Goal: Task Accomplishment & Management: Manage account settings

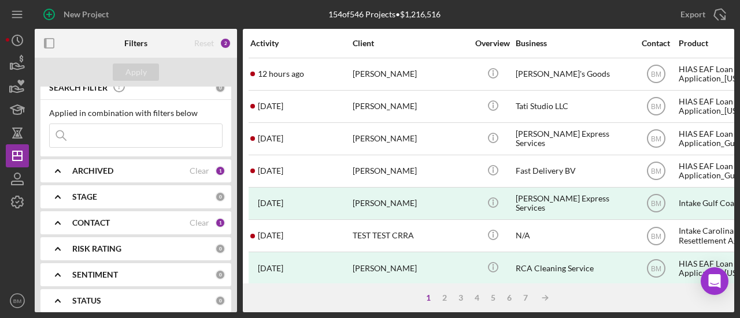
scroll to position [9, 0]
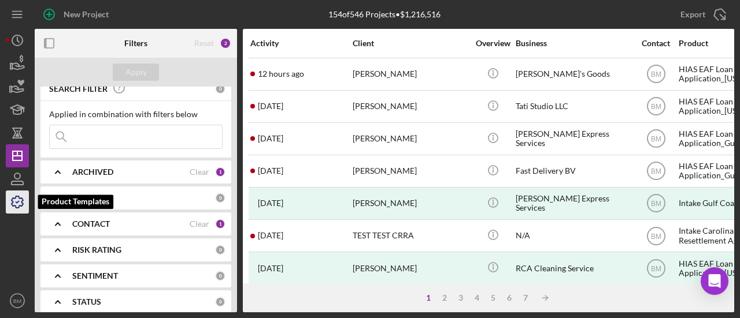
click at [27, 202] on icon "button" at bounding box center [17, 202] width 29 height 29
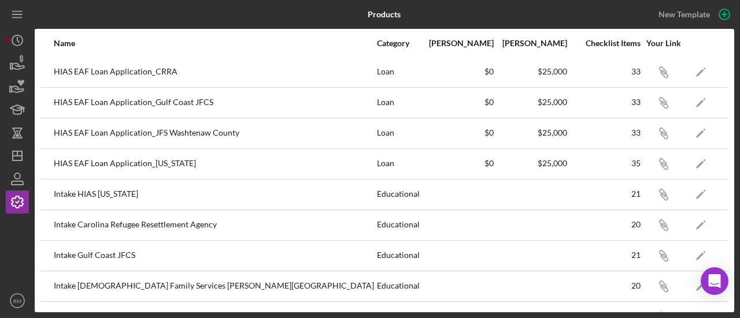
scroll to position [207, 0]
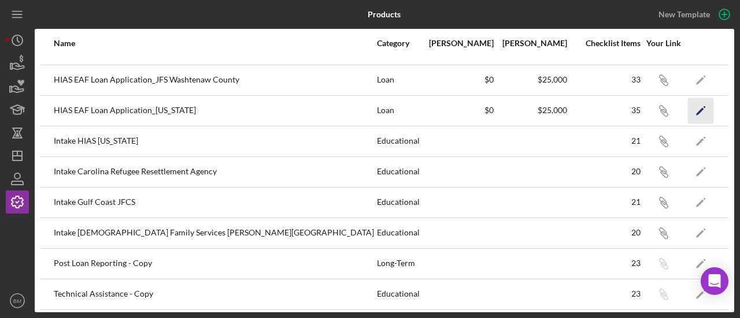
click at [692, 112] on icon "Icon/Edit" at bounding box center [701, 111] width 26 height 26
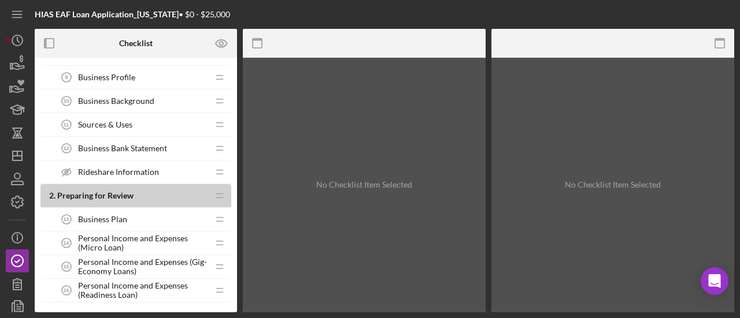
scroll to position [247, 0]
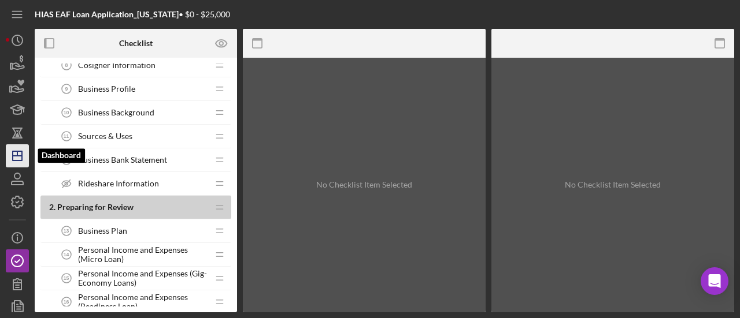
click at [17, 158] on icon "Icon/Dashboard" at bounding box center [17, 156] width 29 height 29
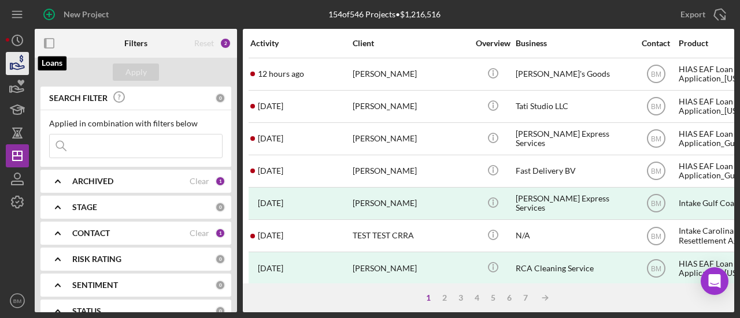
click at [27, 65] on icon "button" at bounding box center [17, 63] width 29 height 29
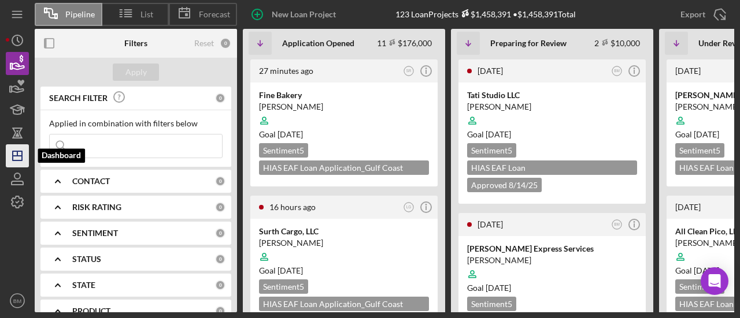
click at [16, 155] on icon "Icon/Dashboard" at bounding box center [17, 156] width 29 height 29
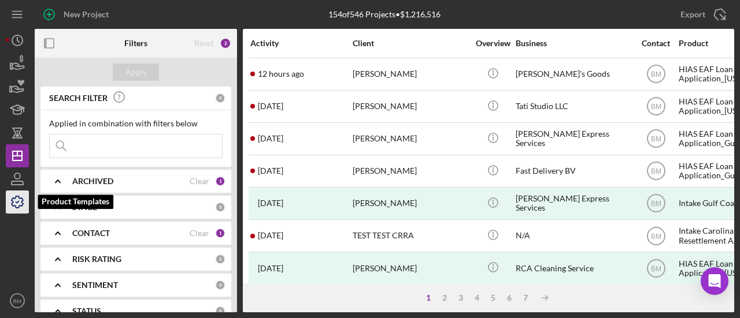
click at [23, 202] on icon "button" at bounding box center [17, 202] width 29 height 29
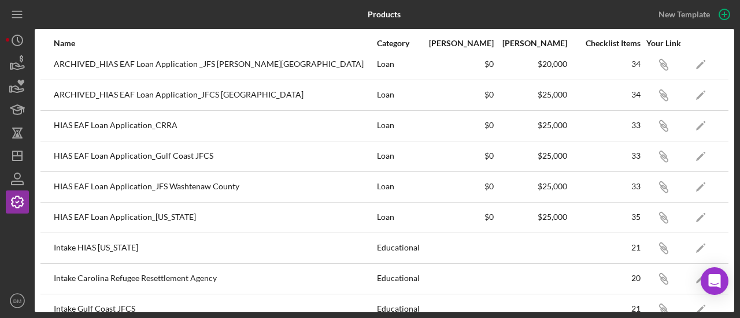
scroll to position [101, 0]
click at [688, 209] on icon "Icon/Edit" at bounding box center [701, 217] width 26 height 26
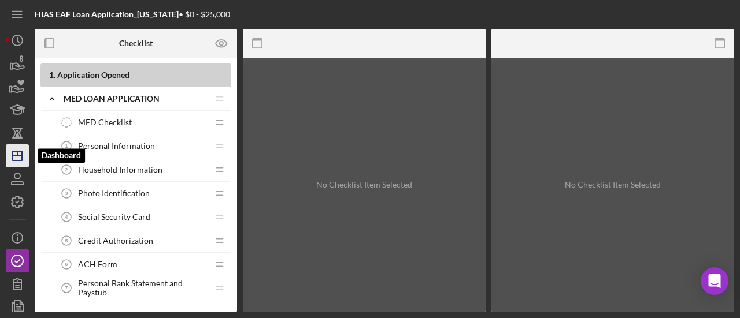
click at [16, 156] on line "button" at bounding box center [17, 156] width 9 height 0
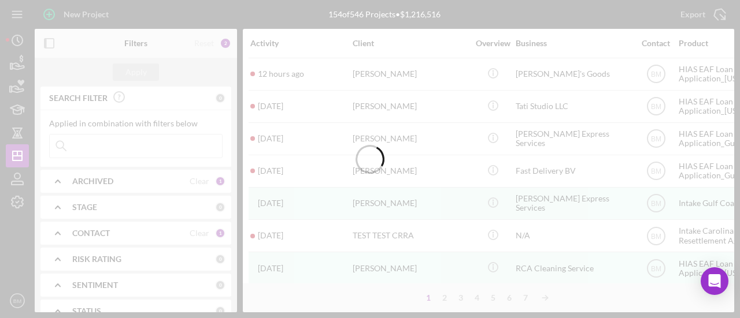
click at [17, 200] on div at bounding box center [370, 159] width 740 height 318
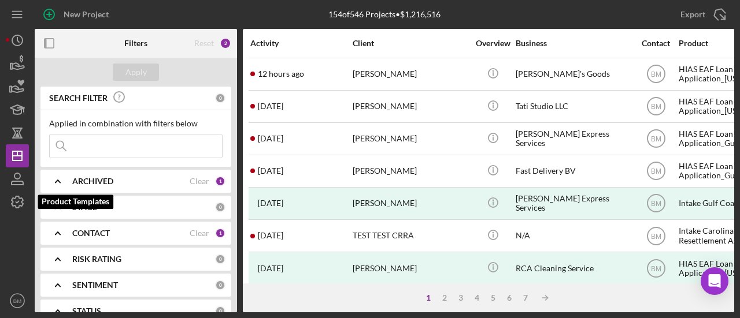
click at [17, 200] on icon "button" at bounding box center [17, 202] width 29 height 29
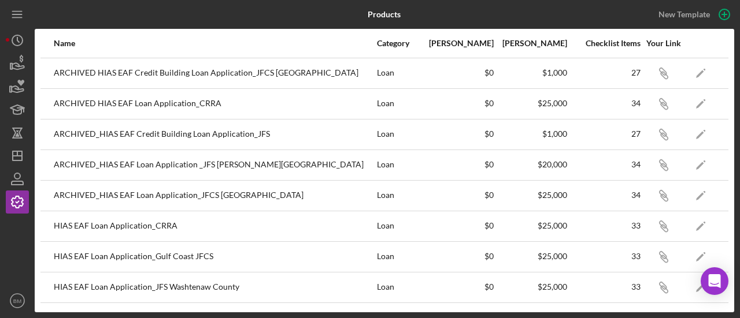
scroll to position [12, 0]
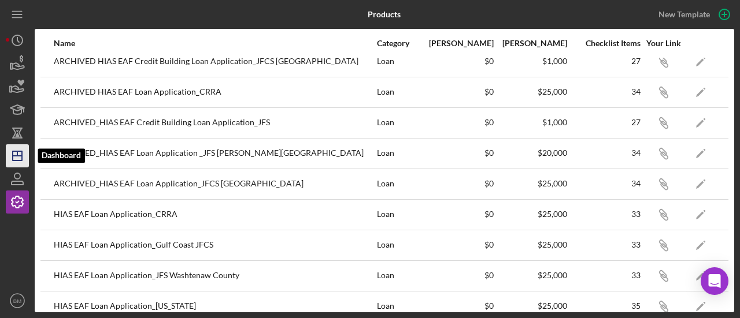
click at [23, 159] on icon "Icon/Dashboard" at bounding box center [17, 156] width 29 height 29
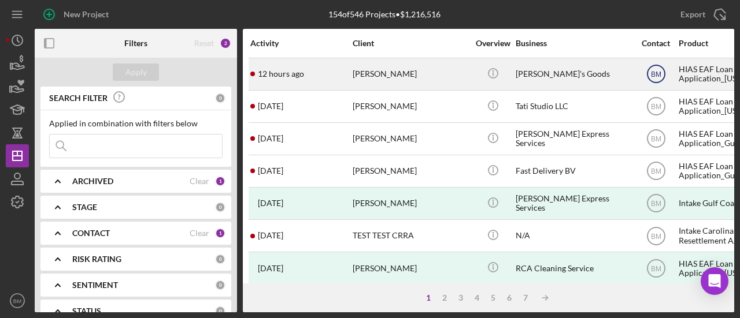
click at [652, 73] on text "BM" at bounding box center [656, 74] width 10 height 8
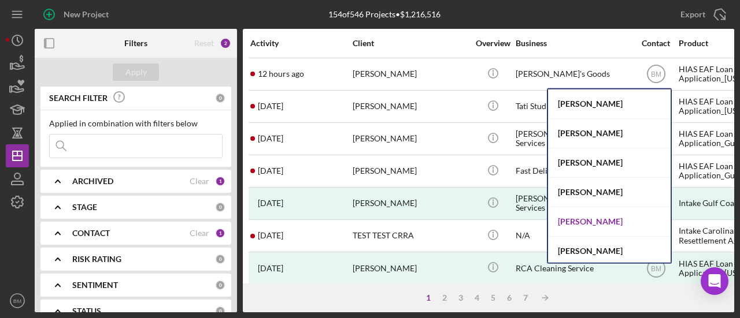
scroll to position [60, 0]
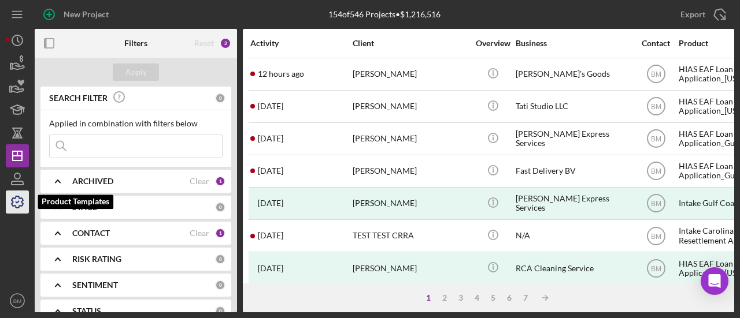
click at [17, 203] on polyline "button" at bounding box center [17, 203] width 3 height 2
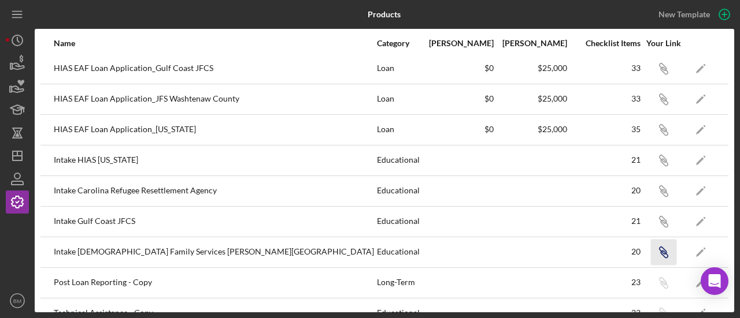
scroll to position [207, 0]
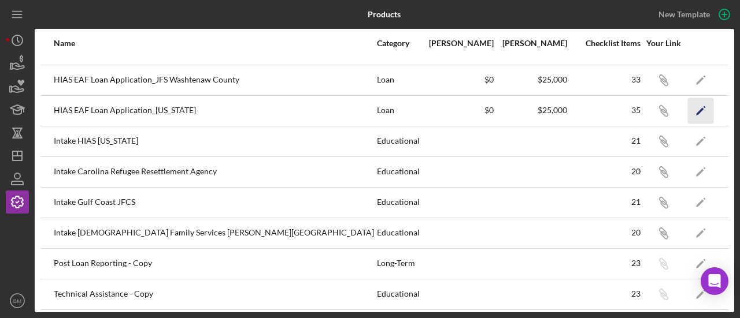
click at [688, 110] on icon "Icon/Edit" at bounding box center [701, 111] width 26 height 26
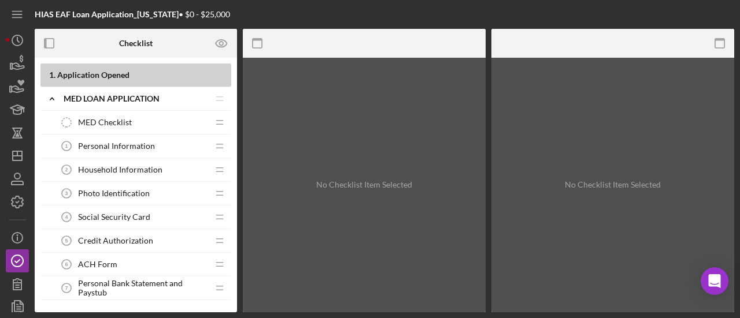
click at [129, 150] on div "Personal Information 1 Personal Information" at bounding box center [131, 146] width 153 height 23
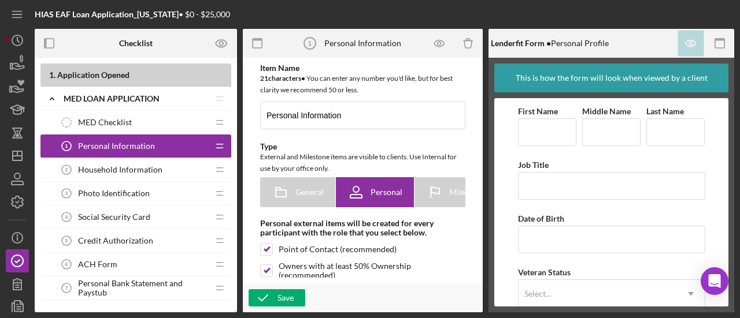
type textarea "<div>Hello, and thank you for starting your enrollment into the HIAS MED Progra…"
click at [22, 72] on icon "button" at bounding box center [17, 63] width 29 height 29
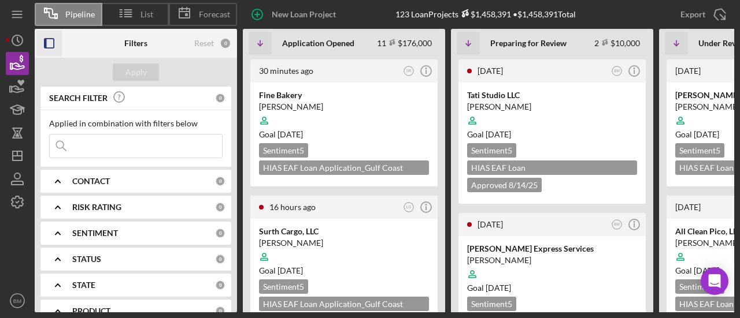
click at [50, 43] on icon "button" at bounding box center [49, 44] width 26 height 26
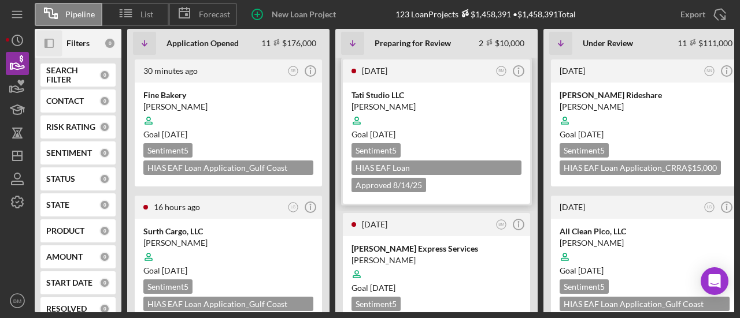
click at [423, 96] on div "Tati Studio LLC" at bounding box center [436, 96] width 170 height 12
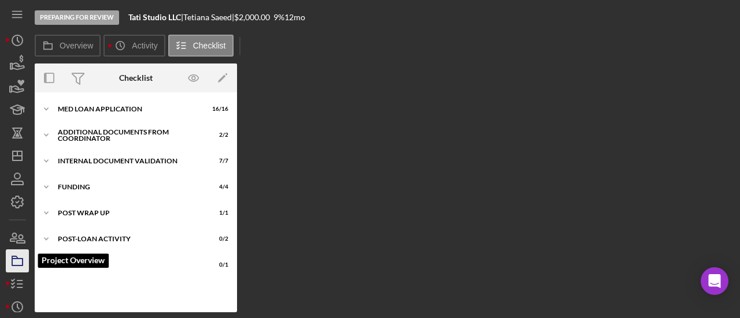
click at [14, 264] on icon "button" at bounding box center [17, 261] width 29 height 29
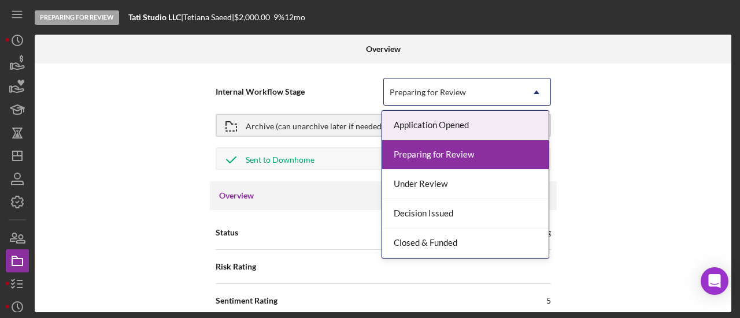
click at [498, 84] on div "Preparing for Review" at bounding box center [453, 92] width 139 height 27
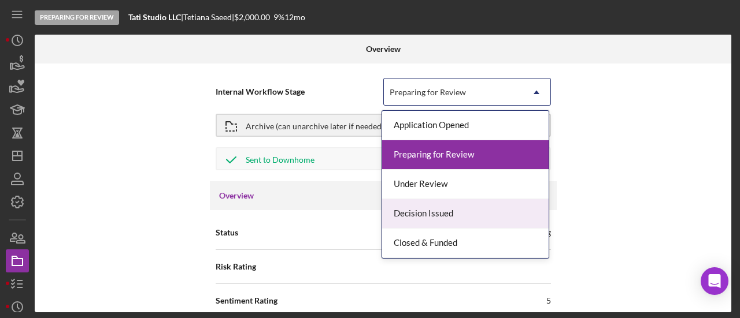
click at [456, 218] on div "Decision Issued" at bounding box center [465, 213] width 166 height 29
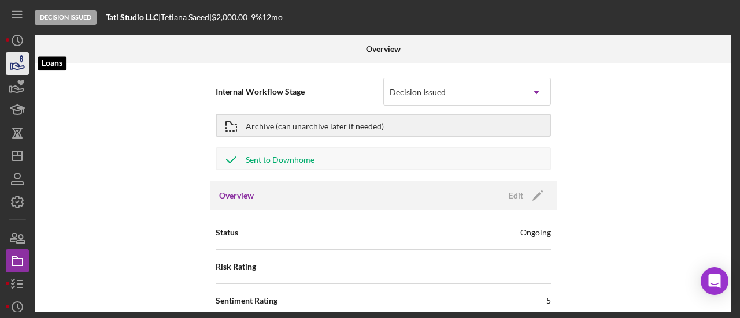
click at [18, 57] on icon "button" at bounding box center [17, 63] width 29 height 29
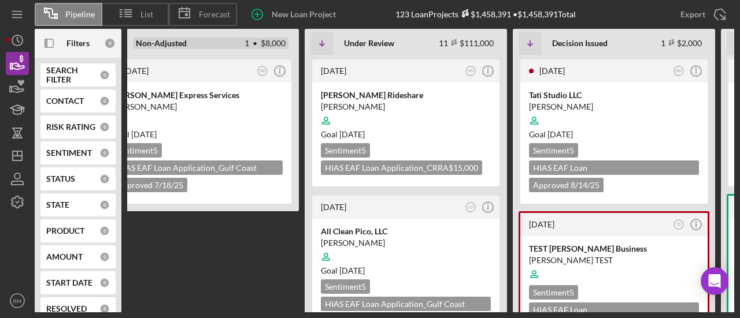
scroll to position [0, 247]
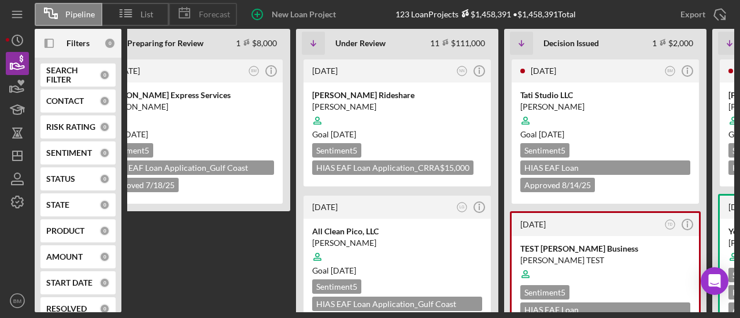
click at [211, 8] on div "Forecast" at bounding box center [203, 14] width 68 height 23
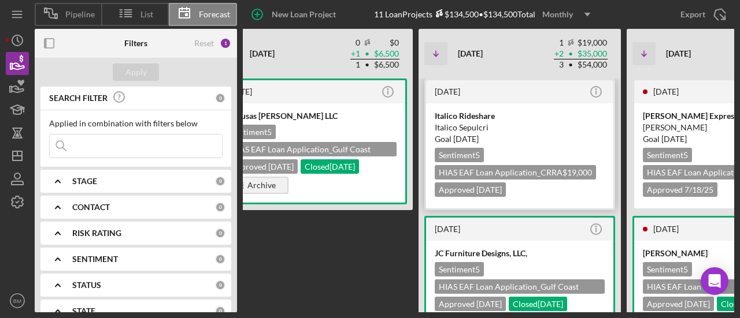
scroll to position [0, 0]
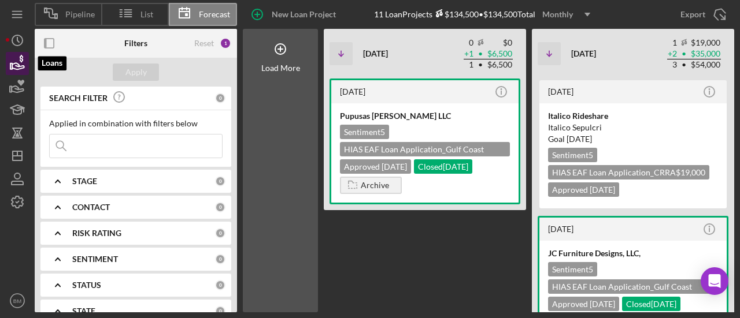
click at [17, 72] on icon "button" at bounding box center [17, 63] width 29 height 29
click at [75, 10] on span "Pipeline" at bounding box center [79, 14] width 29 height 9
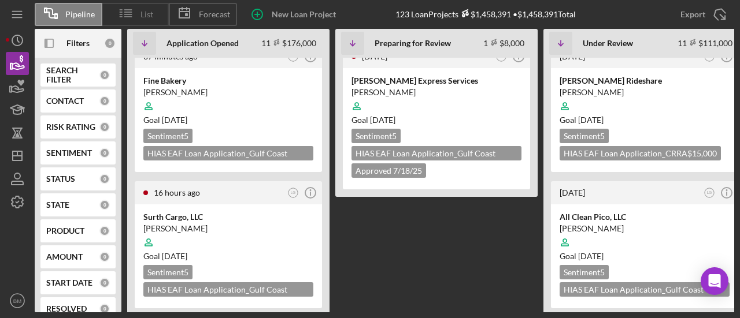
click at [139, 4] on icon at bounding box center [126, 13] width 29 height 29
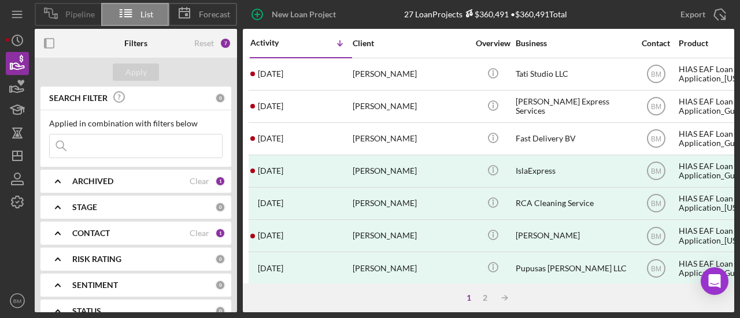
click at [70, 14] on span "Pipeline" at bounding box center [79, 14] width 29 height 9
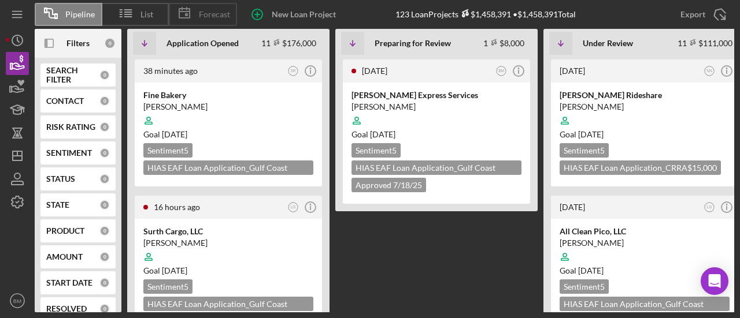
click at [201, 25] on div "Forecast" at bounding box center [203, 14] width 68 height 23
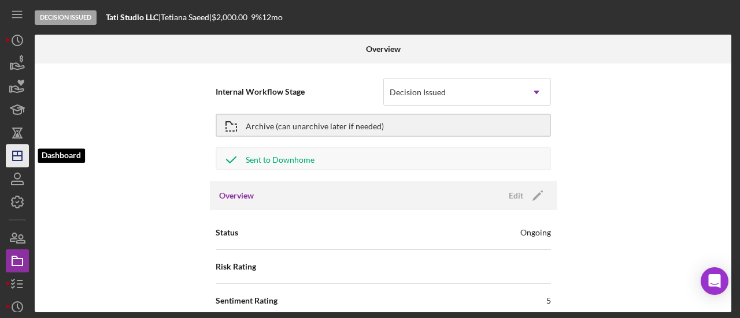
click at [27, 148] on icon "Icon/Dashboard" at bounding box center [17, 156] width 29 height 29
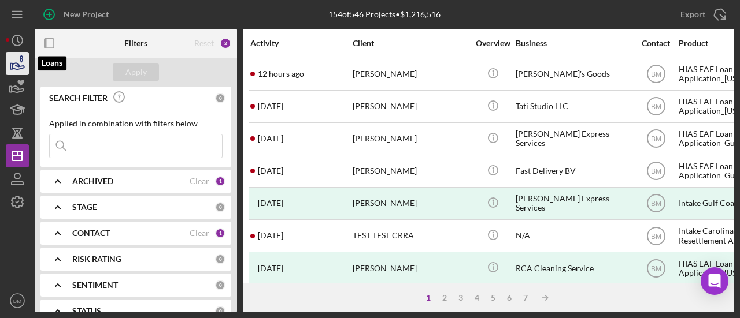
click at [13, 70] on icon "button" at bounding box center [17, 63] width 29 height 29
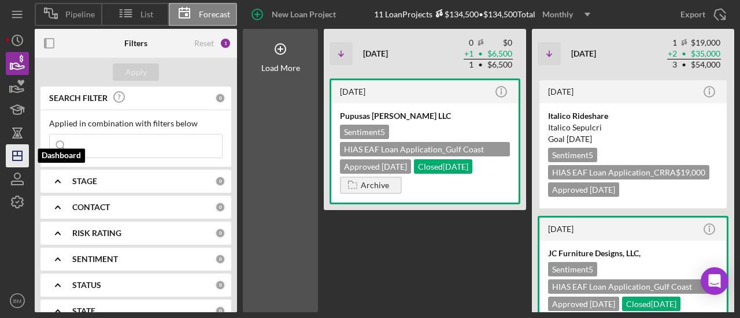
click at [25, 162] on icon "Icon/Dashboard" at bounding box center [17, 156] width 29 height 29
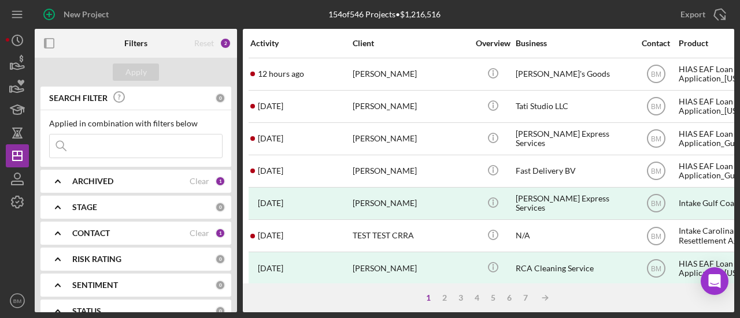
click at [131, 137] on input at bounding box center [136, 146] width 172 height 23
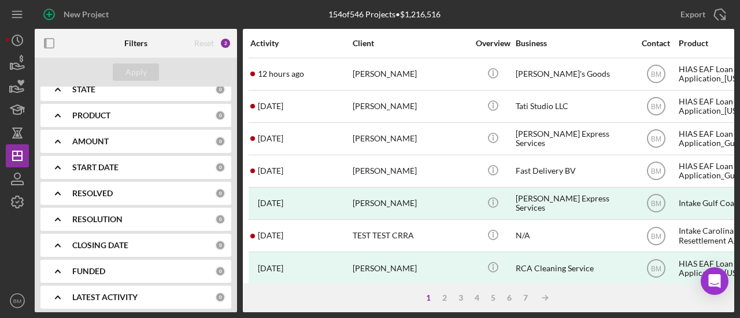
scroll to position [248, 0]
click at [121, 115] on div "PRODUCT" at bounding box center [143, 114] width 143 height 9
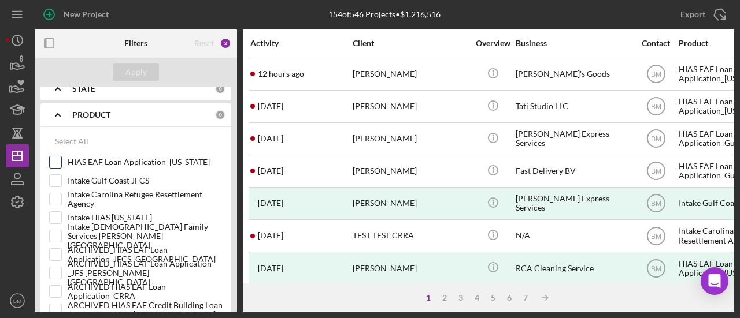
click at [59, 158] on input "HIAS EAF Loan Application_[US_STATE]" at bounding box center [56, 163] width 12 height 12
checkbox input "true"
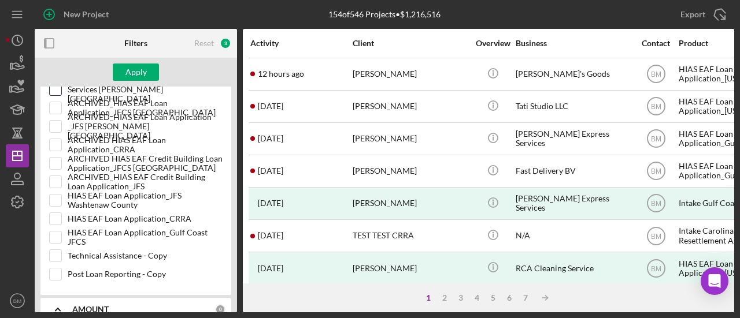
scroll to position [396, 0]
click at [54, 194] on input "HIAS EAF Loan Application_JFS Washtenaw County" at bounding box center [56, 200] width 12 height 12
checkbox input "true"
click at [55, 217] on input "HIAS EAF Loan Application_CRRA" at bounding box center [56, 219] width 12 height 12
checkbox input "true"
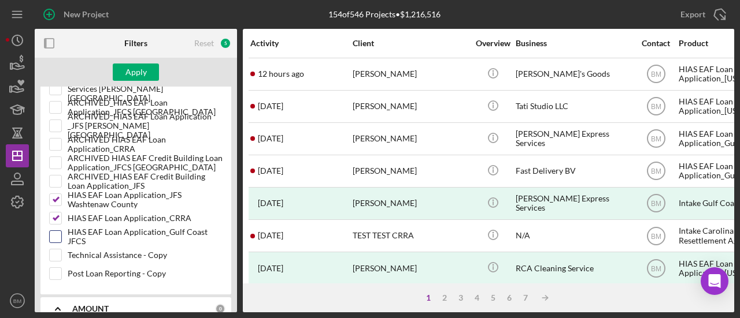
click at [57, 234] on input "HIAS EAF Loan Application_Gulf Coast JFCS" at bounding box center [56, 237] width 12 height 12
checkbox input "true"
click at [144, 71] on div "Apply" at bounding box center [135, 72] width 21 height 17
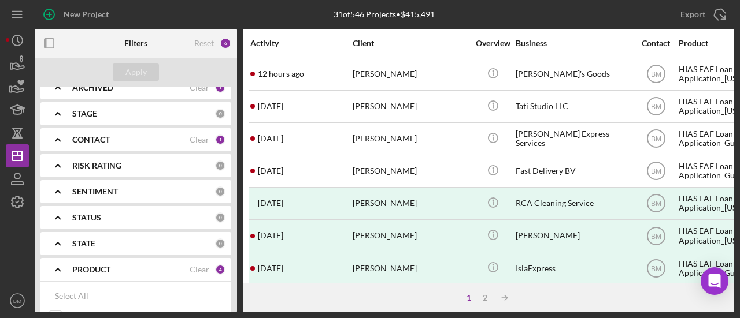
scroll to position [74, 0]
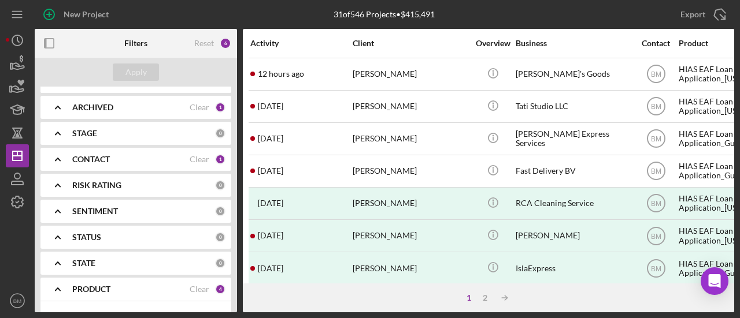
click at [111, 156] on div "CONTACT" at bounding box center [130, 159] width 117 height 9
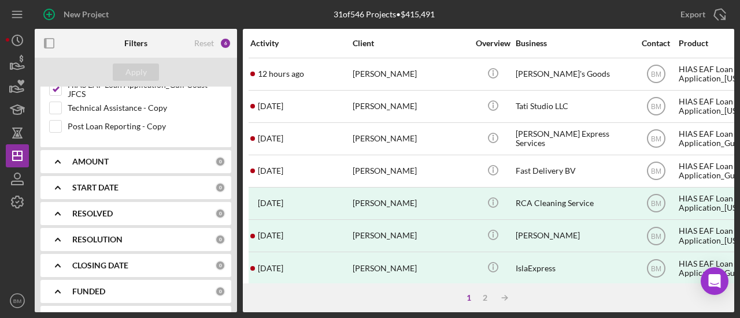
scroll to position [853, 0]
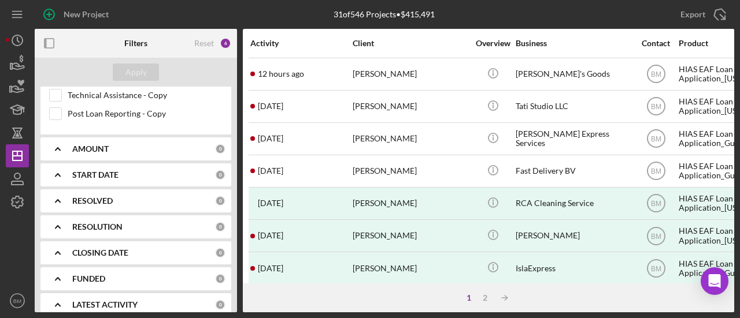
click at [104, 222] on b "RESOLUTION" at bounding box center [97, 226] width 50 height 9
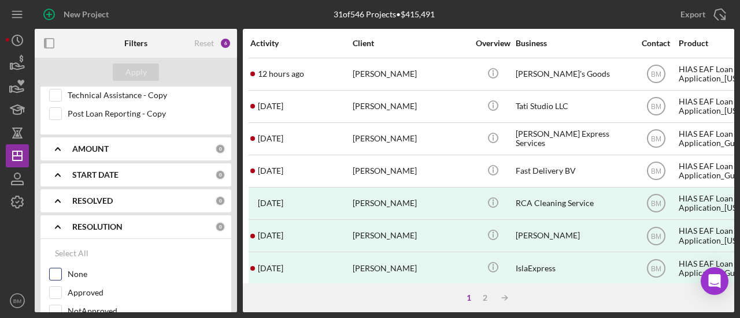
click at [78, 269] on label "None" at bounding box center [145, 275] width 155 height 12
click at [61, 269] on input "None" at bounding box center [56, 275] width 12 height 12
checkbox input "true"
click at [144, 75] on div "Apply" at bounding box center [135, 72] width 21 height 17
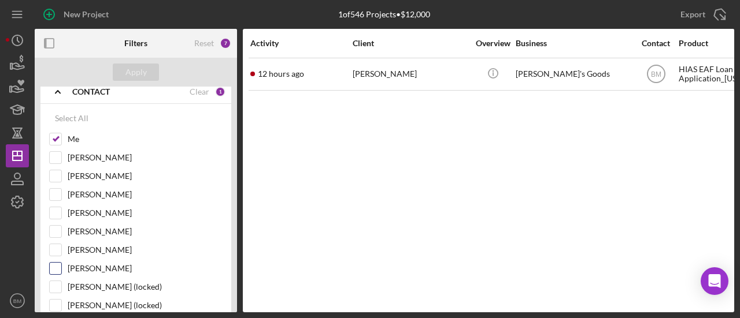
scroll to position [142, 0]
click at [50, 266] on input "[PERSON_NAME]" at bounding box center [56, 268] width 12 height 12
click at [139, 70] on div "Apply" at bounding box center [135, 72] width 21 height 17
click at [58, 264] on input "[PERSON_NAME]" at bounding box center [56, 268] width 12 height 12
checkbox input "false"
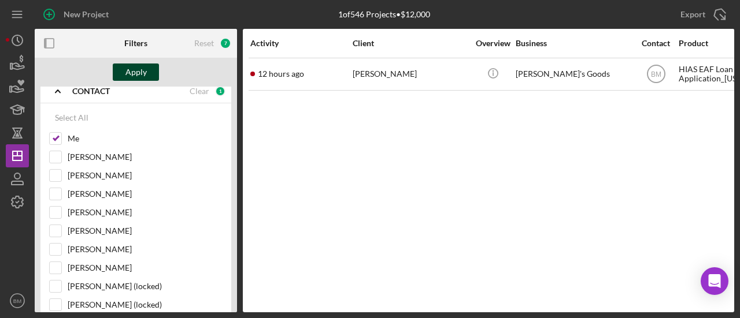
click at [137, 69] on div "Apply" at bounding box center [135, 72] width 21 height 17
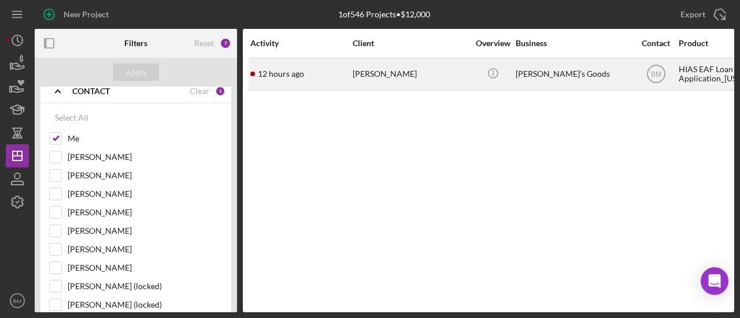
click at [413, 77] on div "[PERSON_NAME]" at bounding box center [410, 74] width 116 height 31
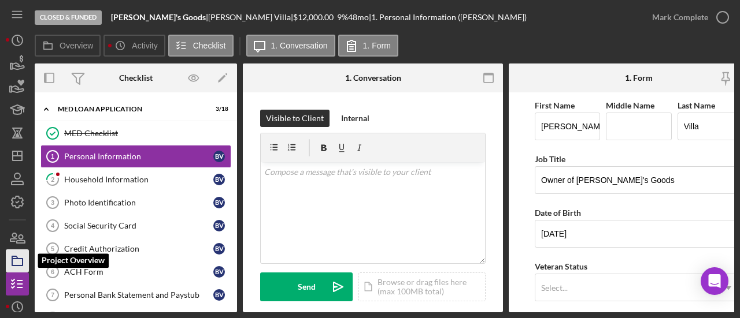
click at [15, 261] on icon "button" at bounding box center [17, 261] width 29 height 29
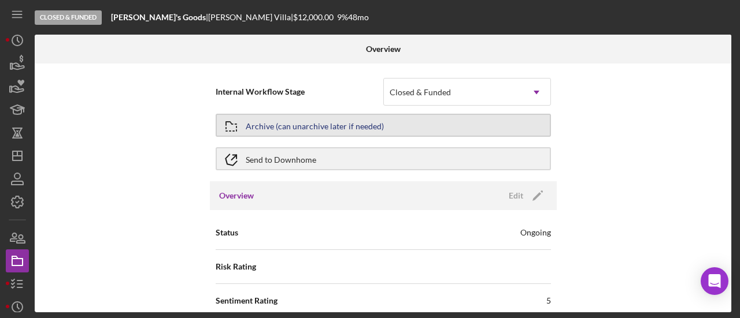
click at [353, 125] on div "Archive (can unarchive later if needed)" at bounding box center [315, 125] width 138 height 21
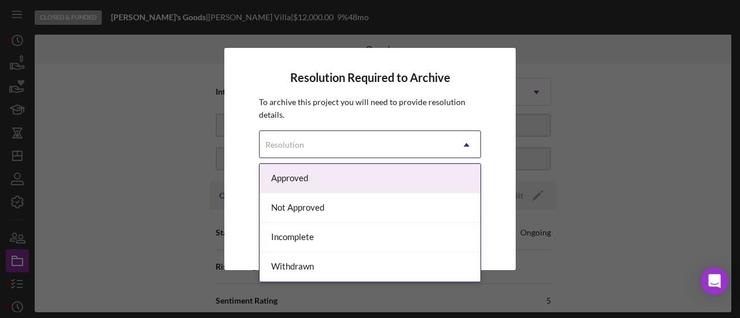
click at [382, 138] on div "Resolution" at bounding box center [355, 145] width 193 height 27
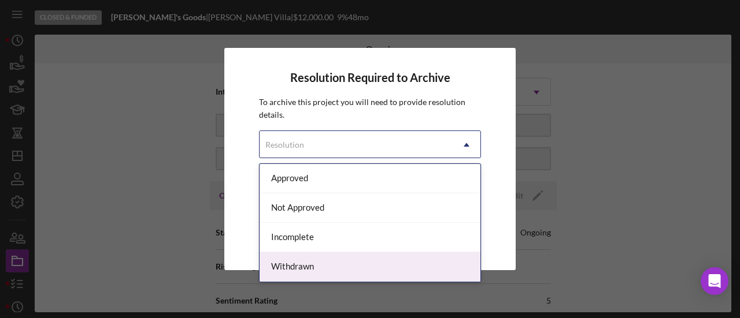
click at [326, 257] on div "Withdrawn" at bounding box center [369, 266] width 221 height 29
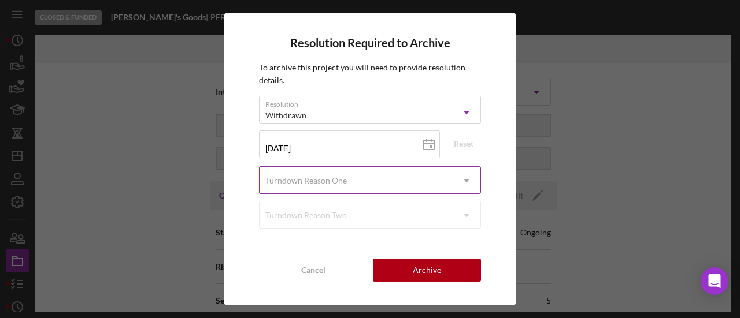
click at [415, 180] on div "Turndown Reason One" at bounding box center [355, 181] width 193 height 27
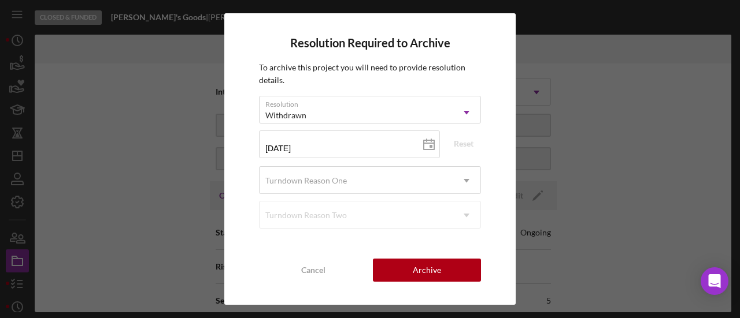
click at [506, 225] on div "Resolution Required to Archive To archive this project you will need to provide…" at bounding box center [369, 159] width 291 height 292
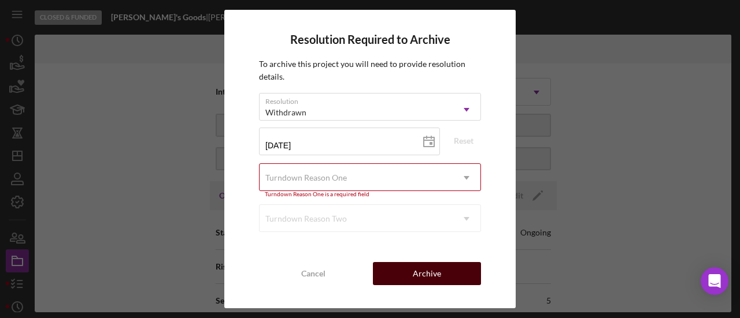
click at [451, 277] on button "Archive" at bounding box center [427, 273] width 108 height 23
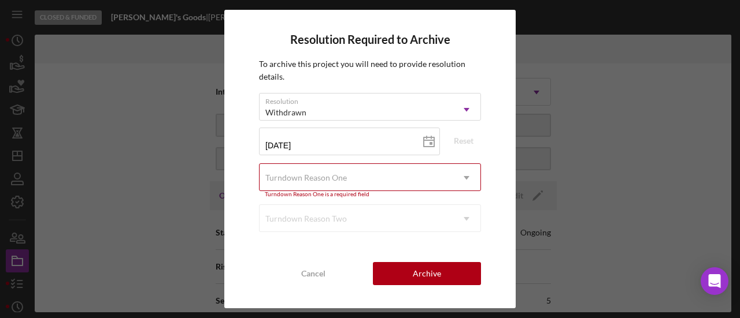
click at [409, 177] on div "Turndown Reason One" at bounding box center [355, 178] width 193 height 27
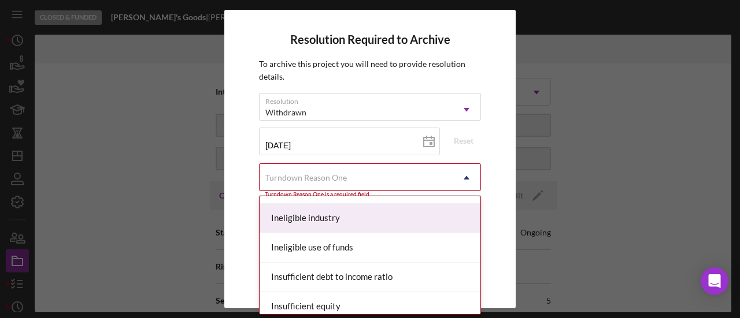
scroll to position [376, 0]
click at [349, 212] on div "Ineligible industry" at bounding box center [369, 217] width 221 height 29
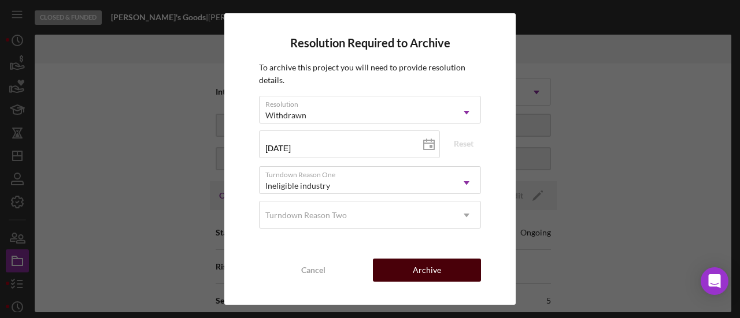
click at [441, 282] on div "Cancel Archive" at bounding box center [370, 270] width 222 height 23
click at [454, 270] on button "Archive" at bounding box center [427, 270] width 108 height 23
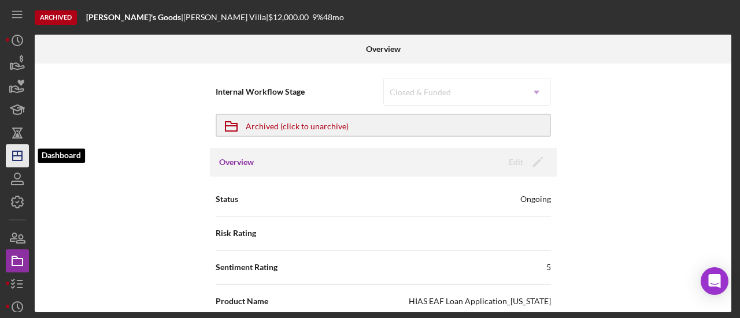
click at [13, 152] on polygon "button" at bounding box center [17, 155] width 9 height 9
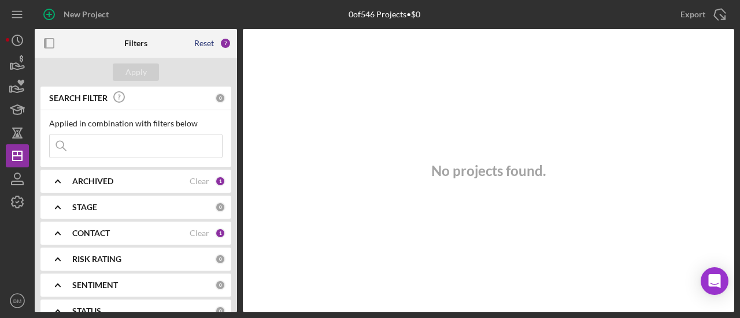
click at [208, 42] on div "Reset" at bounding box center [204, 43] width 20 height 9
click at [131, 152] on input at bounding box center [136, 146] width 172 height 23
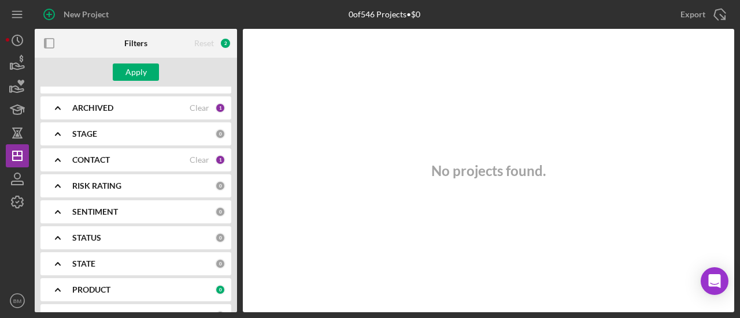
scroll to position [74, 0]
click at [90, 162] on b "CONTACT" at bounding box center [91, 159] width 38 height 9
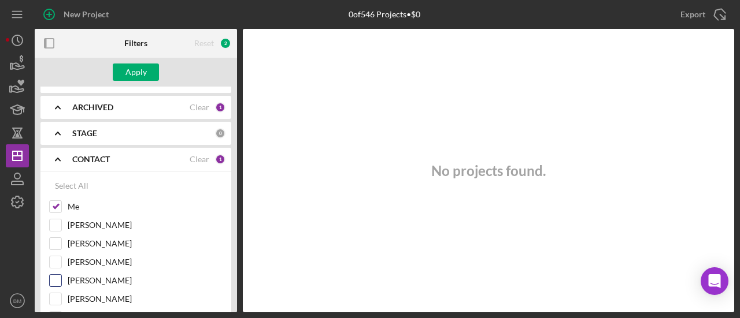
click at [55, 275] on input "[PERSON_NAME]" at bounding box center [56, 281] width 12 height 12
checkbox input "true"
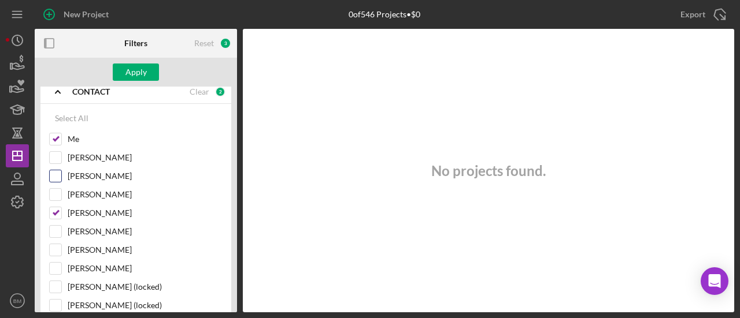
scroll to position [142, 0]
click at [57, 266] on input "[PERSON_NAME]" at bounding box center [56, 268] width 12 height 12
checkbox input "true"
click at [129, 78] on div "Apply" at bounding box center [135, 72] width 21 height 17
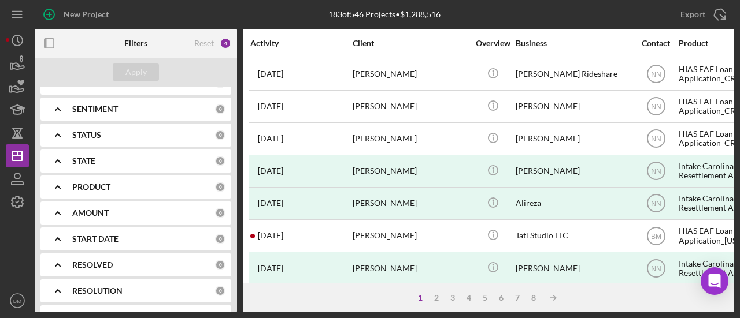
scroll to position [476, 0]
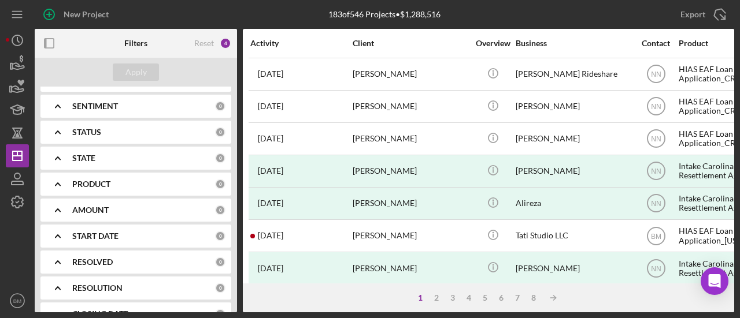
click at [112, 173] on div "PRODUCT 0" at bounding box center [148, 184] width 153 height 23
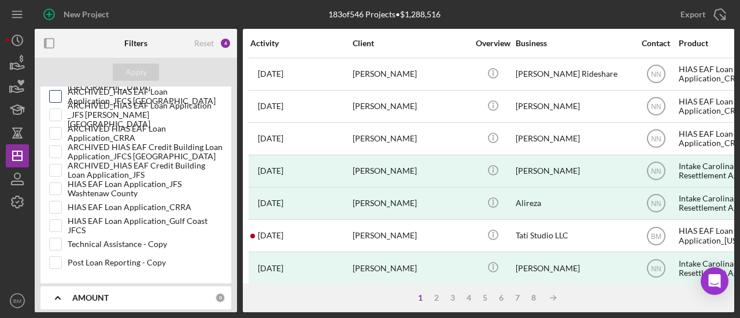
scroll to position [718, 0]
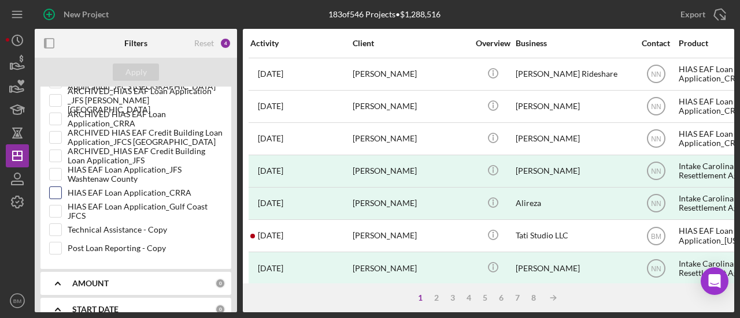
click at [57, 187] on input "HIAS EAF Loan Application_CRRA" at bounding box center [56, 193] width 12 height 12
checkbox input "true"
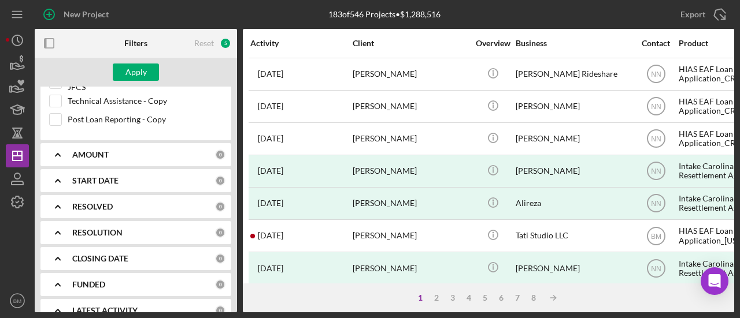
scroll to position [848, 0]
click at [99, 202] on b "RESOLVED" at bounding box center [92, 206] width 40 height 9
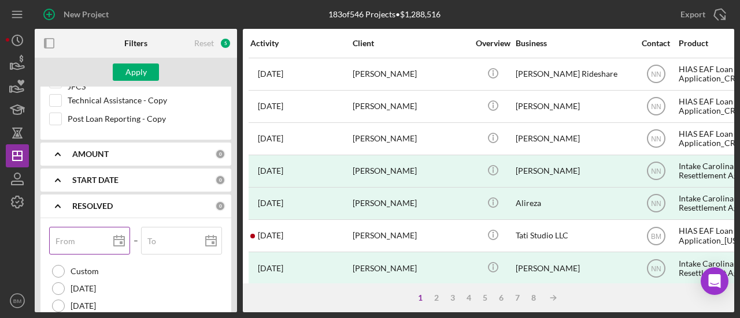
click at [96, 235] on input "From" at bounding box center [89, 241] width 81 height 28
click at [87, 202] on b "RESOLVED" at bounding box center [92, 206] width 40 height 9
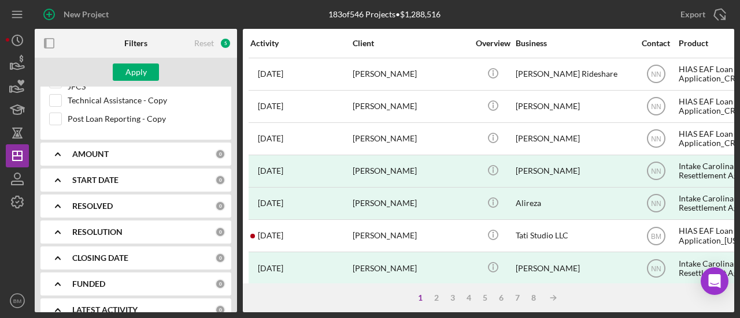
click at [107, 226] on div "RESOLUTION 0" at bounding box center [148, 232] width 153 height 23
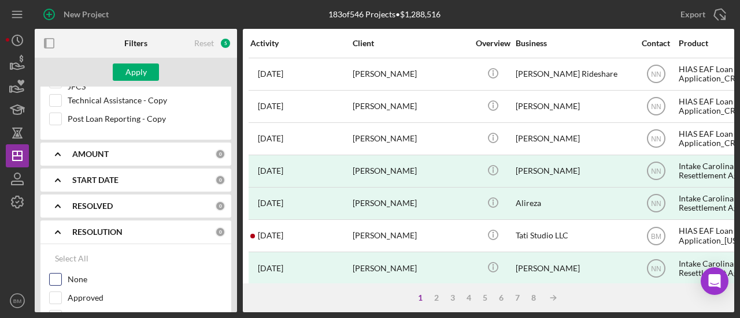
click at [85, 274] on label "None" at bounding box center [145, 280] width 155 height 12
click at [61, 274] on input "None" at bounding box center [56, 280] width 12 height 12
checkbox input "true"
click at [143, 66] on div "Apply" at bounding box center [135, 72] width 21 height 17
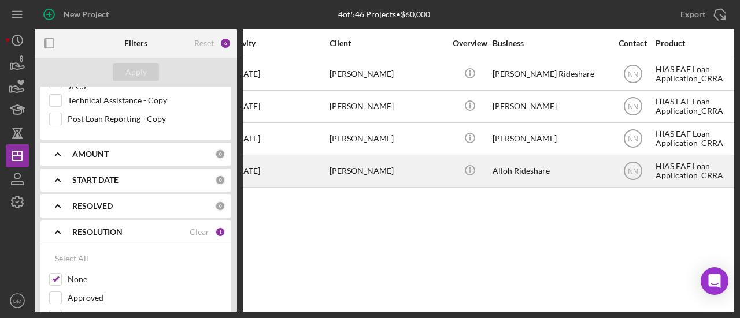
scroll to position [0, 0]
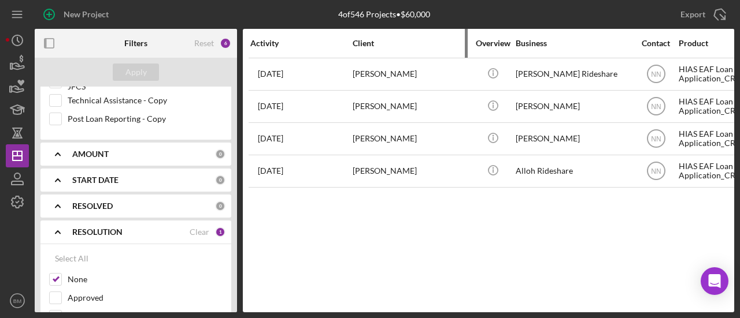
click at [385, 57] on th "Client" at bounding box center [411, 43] width 118 height 29
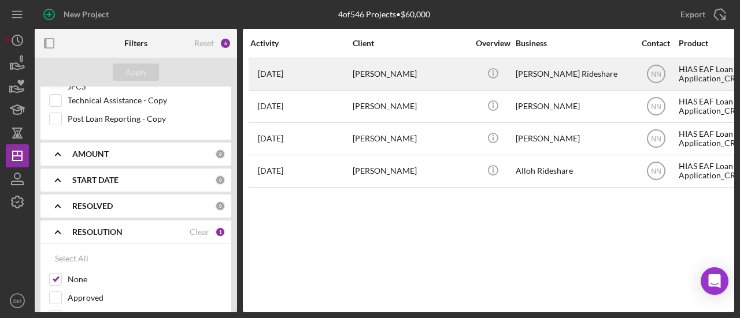
click at [392, 73] on div "[PERSON_NAME]" at bounding box center [410, 74] width 116 height 31
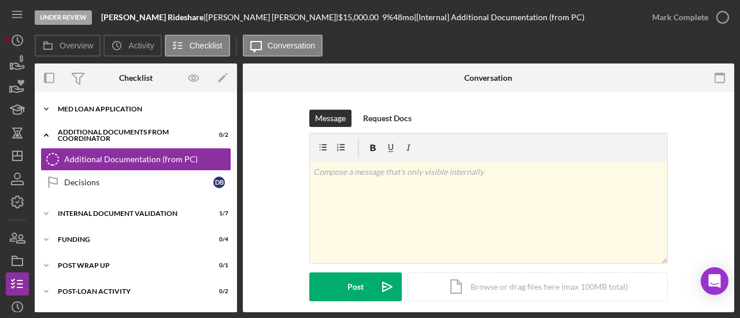
click at [116, 106] on div "MED Loan Application" at bounding box center [140, 109] width 165 height 7
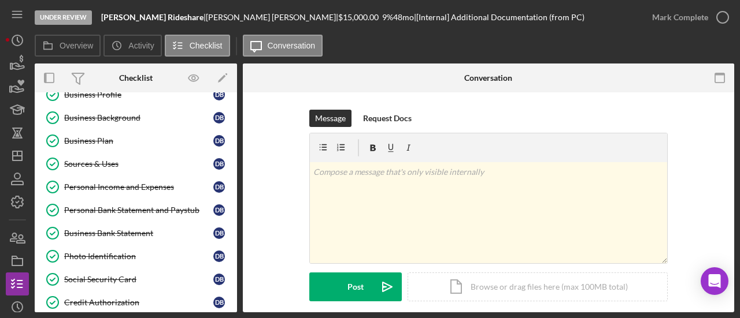
scroll to position [84, 0]
click at [15, 156] on line "button" at bounding box center [17, 156] width 9 height 0
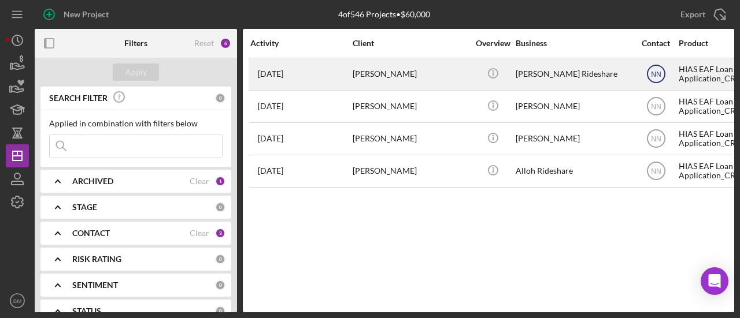
click at [655, 72] on text "NN" at bounding box center [656, 74] width 10 height 8
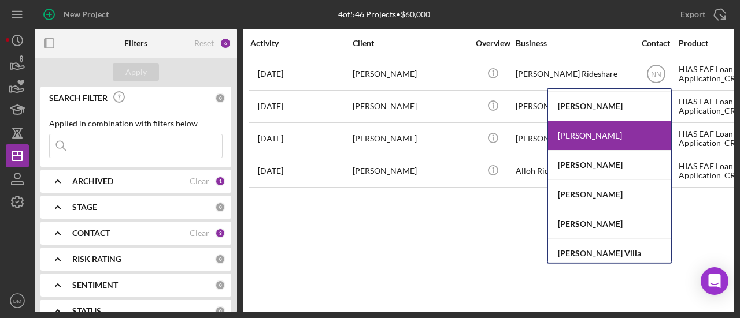
scroll to position [60, 0]
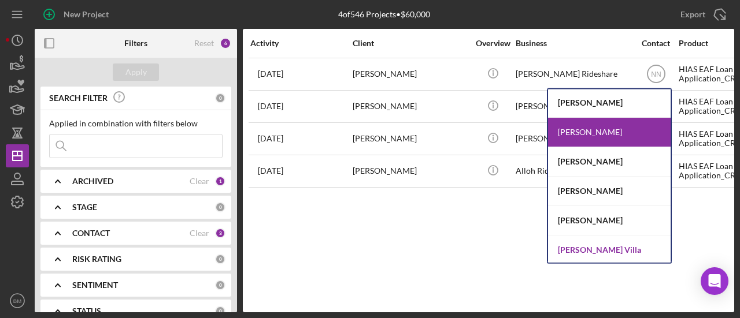
click at [571, 246] on div "[PERSON_NAME] Villa" at bounding box center [609, 250] width 122 height 29
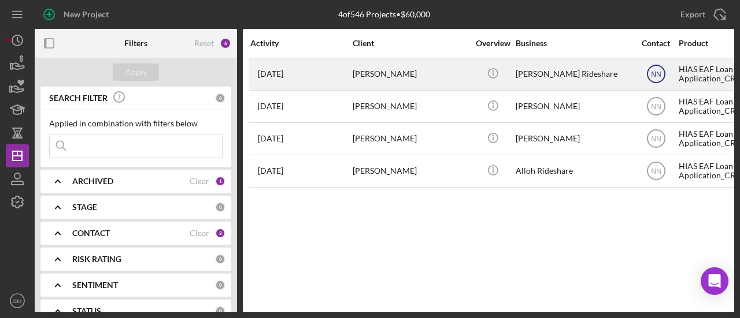
click at [656, 76] on text "NN" at bounding box center [656, 74] width 10 height 8
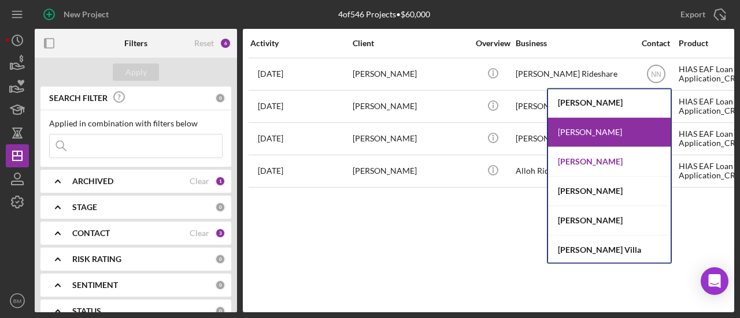
click at [586, 166] on div "[PERSON_NAME]" at bounding box center [609, 161] width 122 height 29
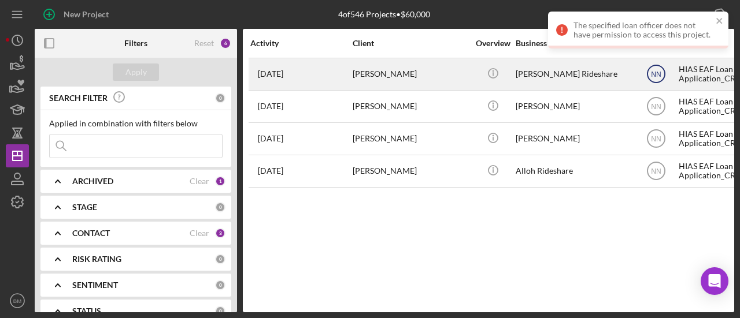
click at [659, 77] on text "NN" at bounding box center [656, 74] width 10 height 8
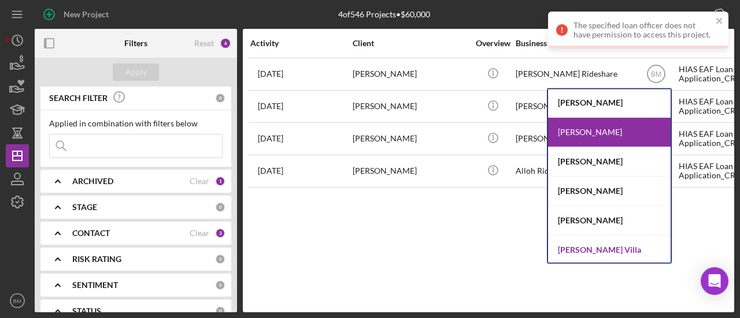
click at [601, 247] on div "[PERSON_NAME] Villa" at bounding box center [609, 250] width 122 height 29
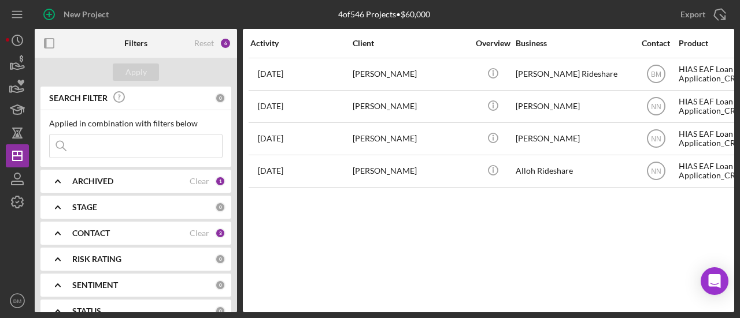
click at [119, 236] on div "CONTACT" at bounding box center [130, 233] width 117 height 9
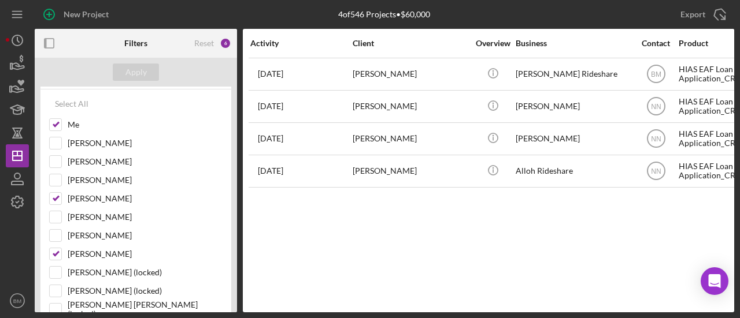
scroll to position [163, 0]
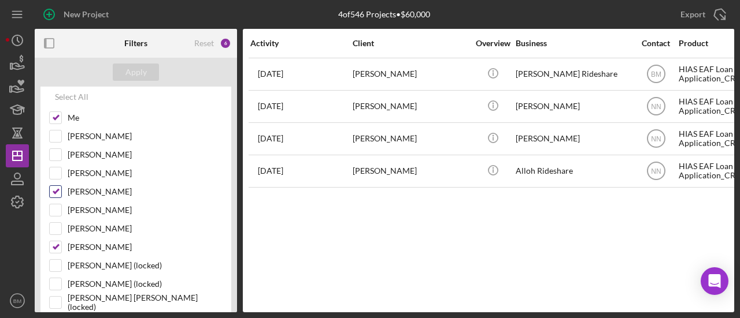
click at [55, 188] on input "[PERSON_NAME]" at bounding box center [56, 192] width 12 height 12
checkbox input "false"
click at [54, 242] on input "[PERSON_NAME]" at bounding box center [56, 248] width 12 height 12
checkbox input "false"
click at [140, 73] on div "Apply" at bounding box center [135, 72] width 21 height 17
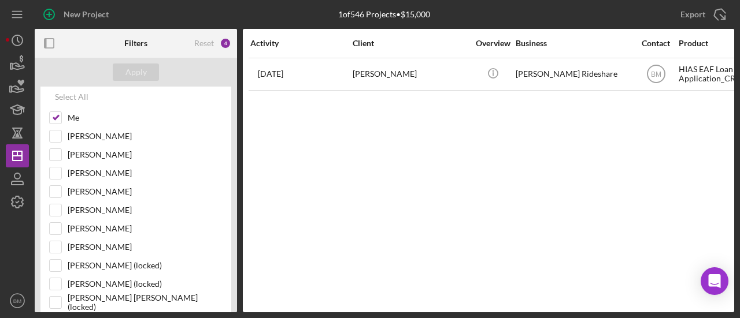
click at [274, 166] on div "Activity Client Overview Business Contact Product Category Amount Started Icon/…" at bounding box center [488, 171] width 491 height 284
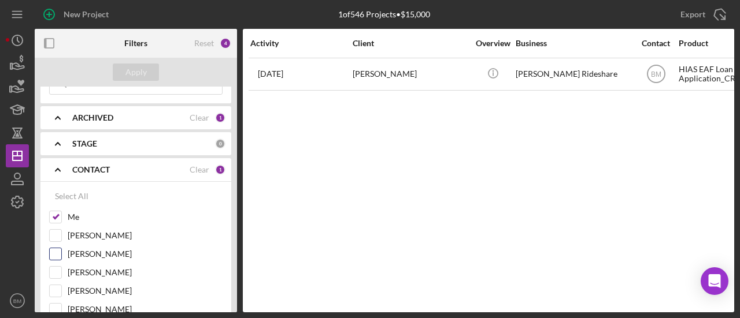
scroll to position [60, 0]
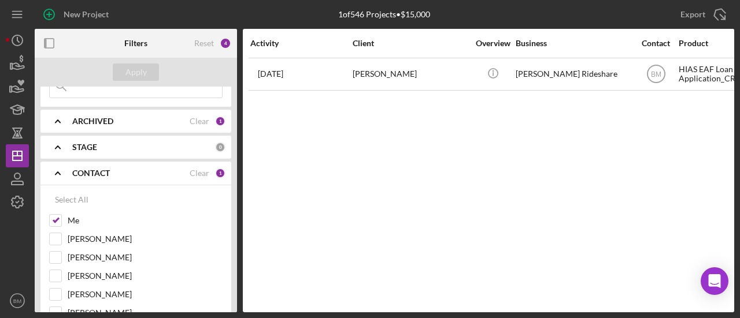
click at [116, 166] on div "CONTACT Clear 1" at bounding box center [148, 173] width 153 height 23
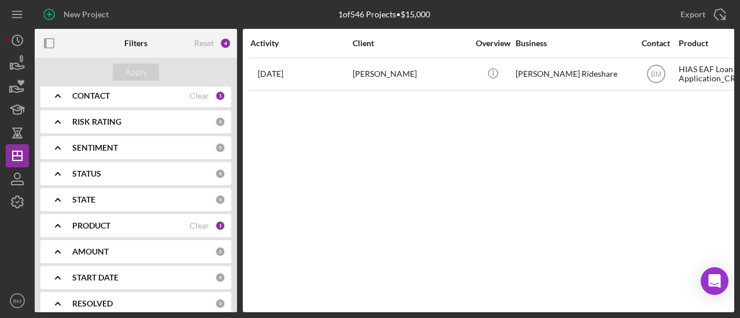
scroll to position [140, 0]
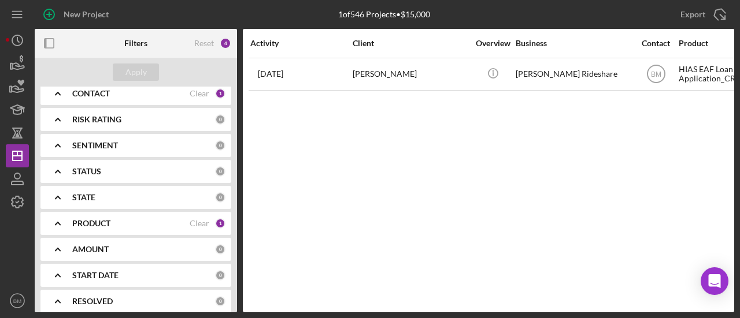
click at [105, 224] on b "PRODUCT" at bounding box center [91, 223] width 38 height 9
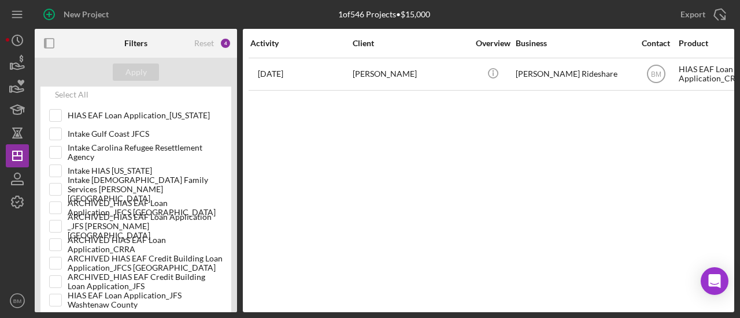
scroll to position [313, 0]
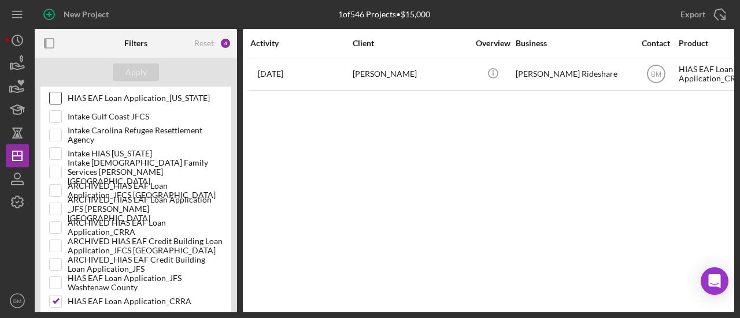
click at [55, 101] on input "HIAS EAF Loan Application_[US_STATE]" at bounding box center [56, 98] width 12 height 12
checkbox input "true"
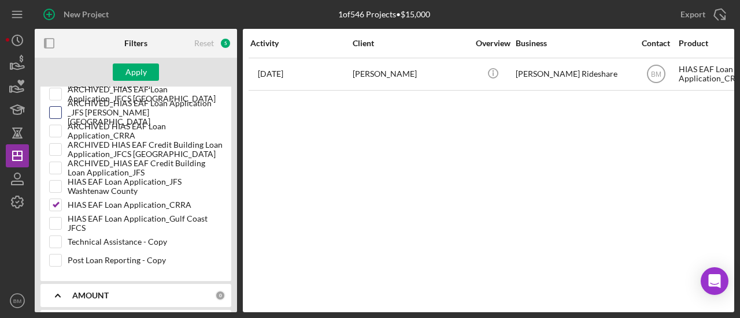
scroll to position [412, 0]
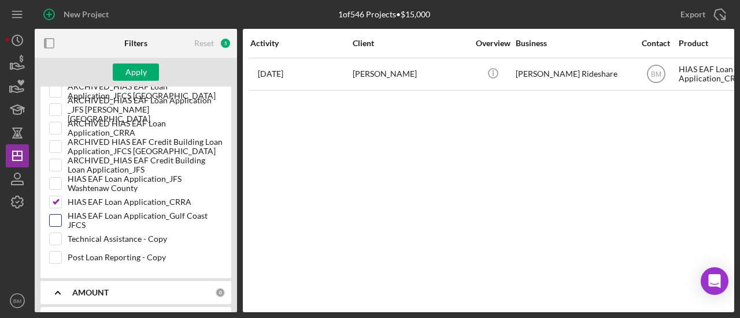
click at [53, 217] on input "HIAS EAF Loan Application_Gulf Coast JFCS" at bounding box center [56, 221] width 12 height 12
checkbox input "false"
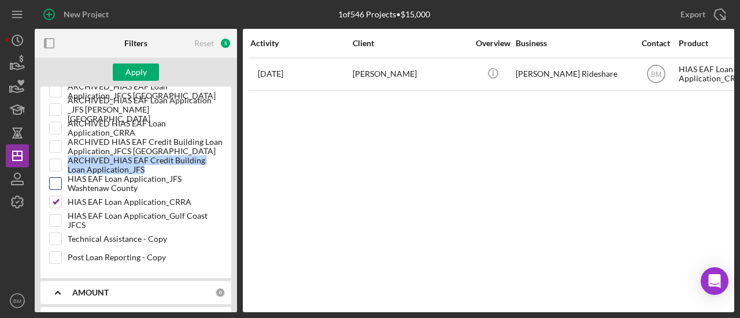
drag, startPoint x: 56, startPoint y: 171, endPoint x: 51, endPoint y: 183, distance: 13.0
click at [51, 183] on div "HIAS EAF Loan Application_[US_STATE] Intake Gulf Coast JFCS Intake Carolina Ref…" at bounding box center [135, 130] width 173 height 277
click at [51, 183] on input "HIAS EAF Loan Application_JFS Washtenaw County" at bounding box center [56, 184] width 12 height 12
checkbox input "true"
click at [54, 216] on input "HIAS EAF Loan Application_Gulf Coast JFCS" at bounding box center [56, 221] width 12 height 12
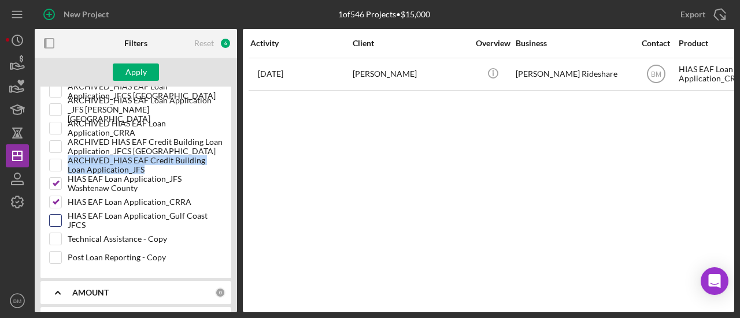
checkbox input "true"
click at [141, 81] on div "Apply" at bounding box center [136, 72] width 202 height 29
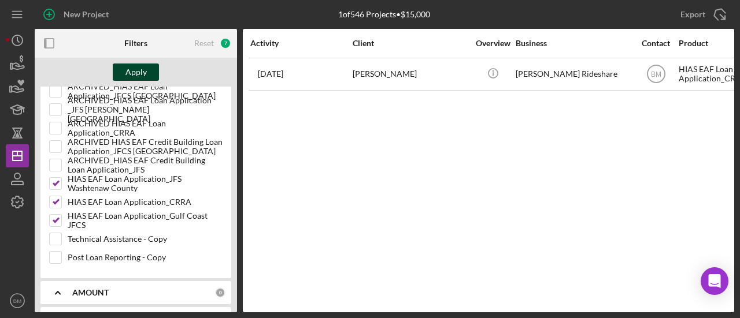
click at [139, 75] on div "Apply" at bounding box center [135, 72] width 21 height 17
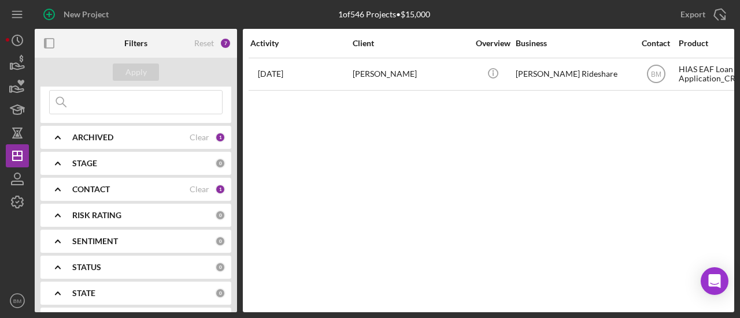
scroll to position [0, 0]
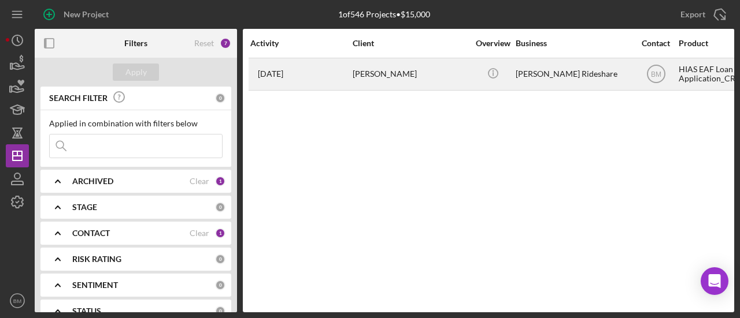
click at [379, 83] on div "[PERSON_NAME]" at bounding box center [410, 74] width 116 height 31
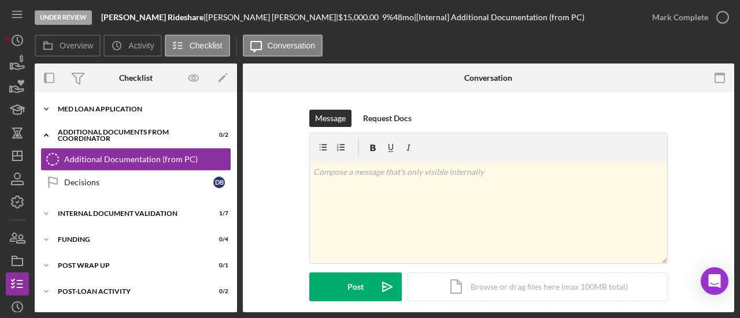
click at [96, 114] on div "Icon/Expander MED Loan Application 16 / 16" at bounding box center [136, 109] width 202 height 23
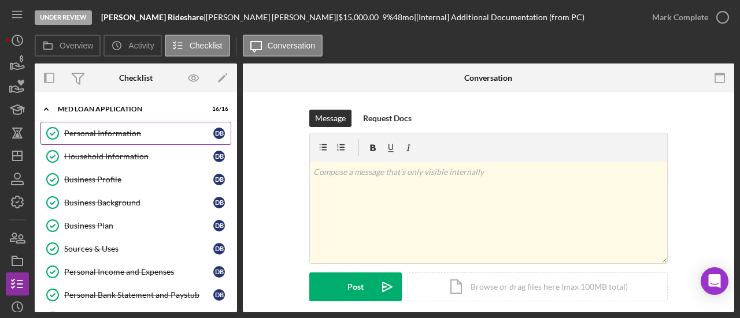
click at [118, 136] on div "Personal Information" at bounding box center [138, 133] width 149 height 9
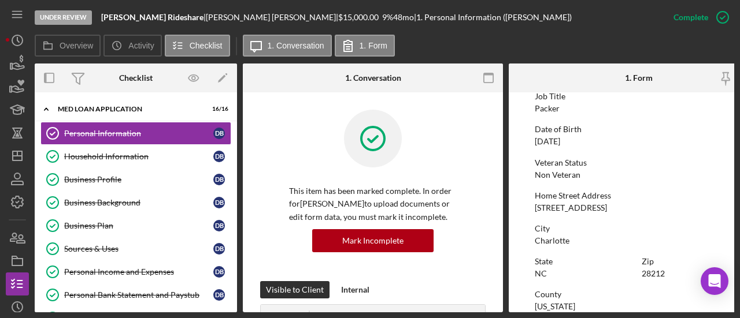
scroll to position [99, 0]
click at [487, 78] on icon "button" at bounding box center [489, 78] width 26 height 26
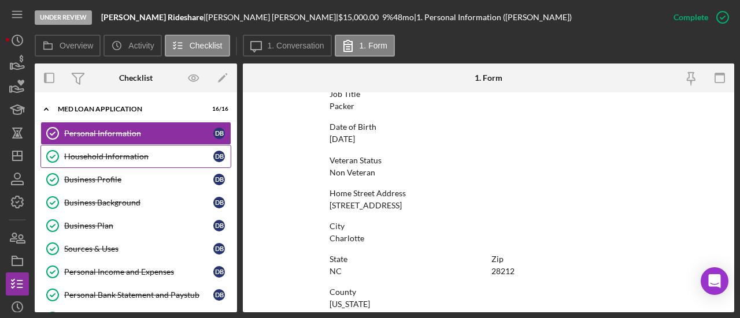
click at [140, 159] on div "Household Information" at bounding box center [138, 156] width 149 height 9
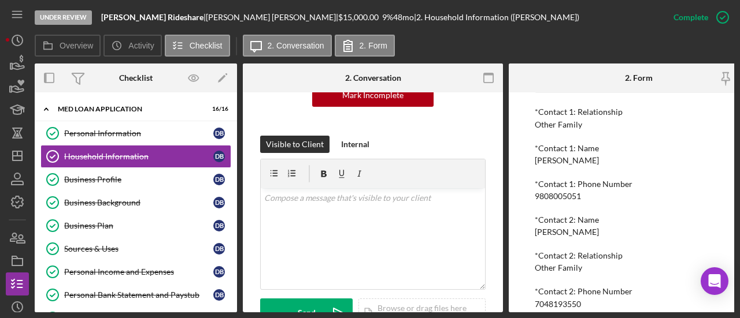
scroll to position [967, 0]
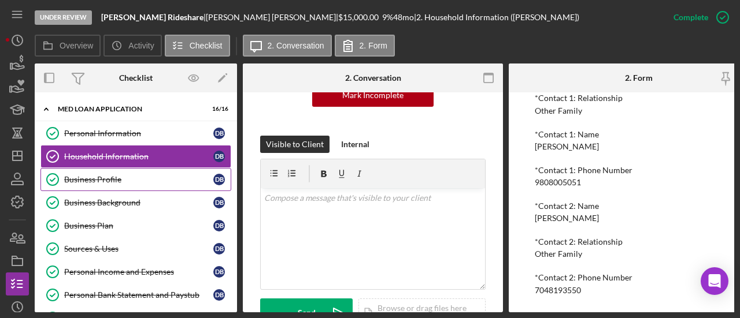
click at [120, 180] on div "Business Profile" at bounding box center [138, 179] width 149 height 9
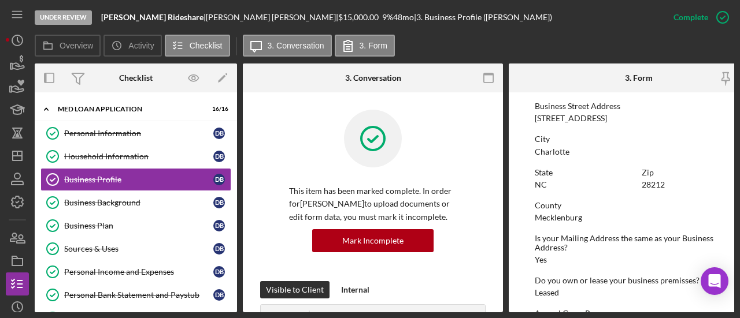
scroll to position [489, 0]
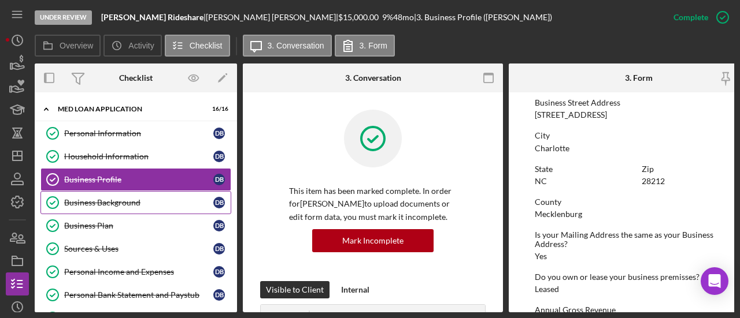
click at [119, 202] on div "Business Background" at bounding box center [138, 202] width 149 height 9
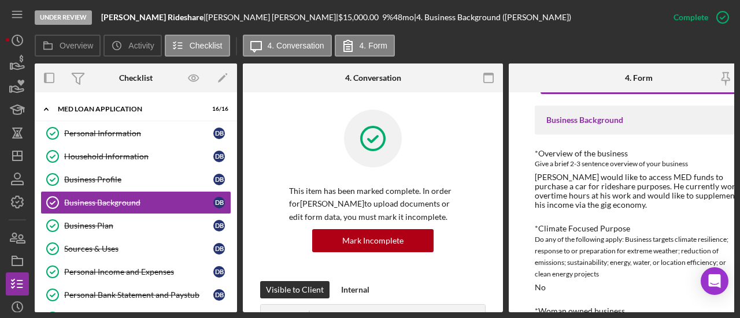
scroll to position [50, 0]
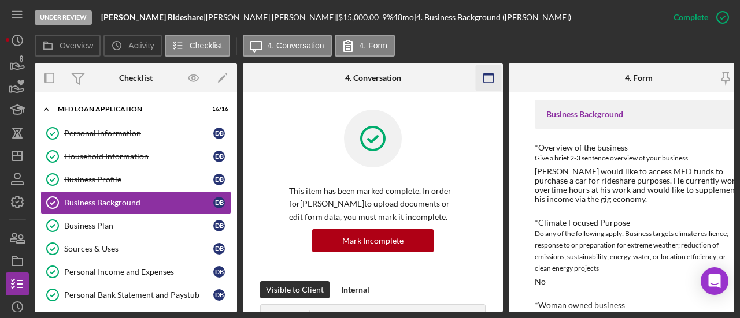
click at [491, 81] on icon "button" at bounding box center [489, 78] width 26 height 26
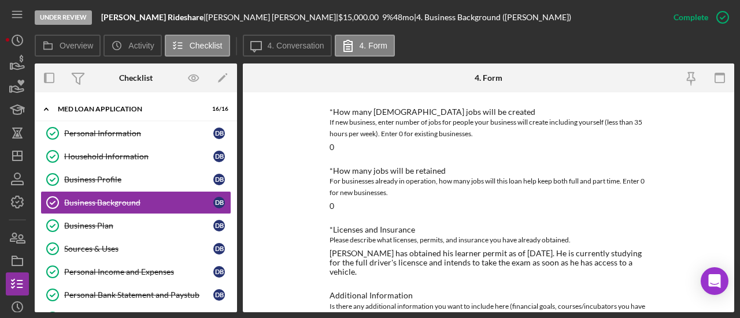
scroll to position [551, 0]
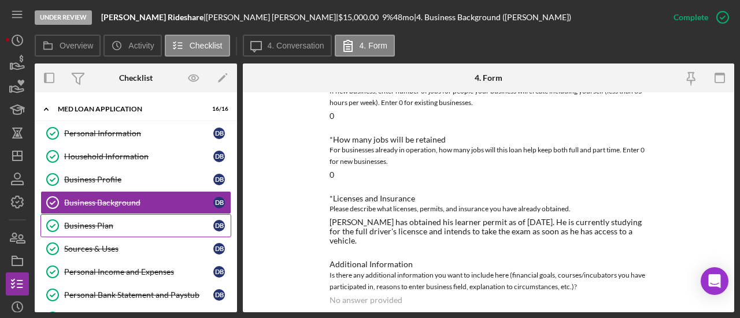
click at [156, 222] on div "Business Plan" at bounding box center [138, 225] width 149 height 9
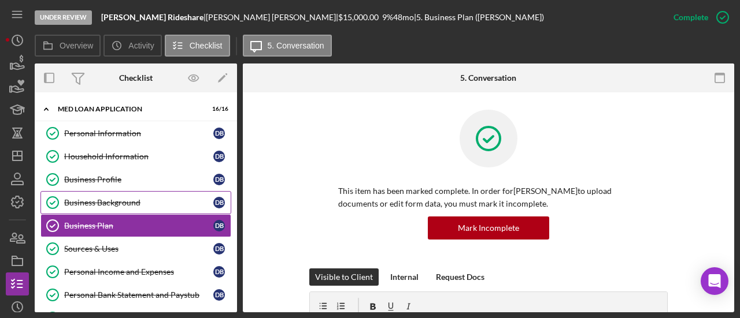
click at [147, 205] on div "Business Background" at bounding box center [138, 202] width 149 height 9
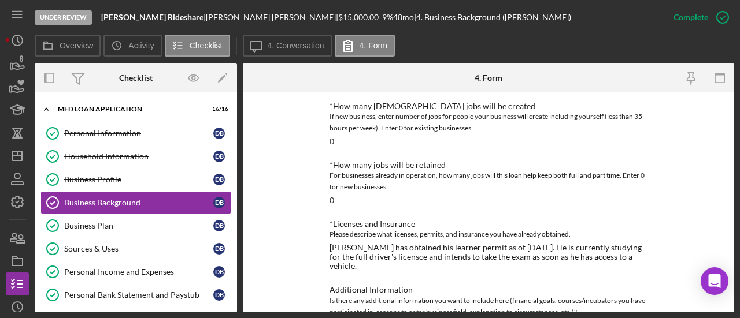
scroll to position [551, 0]
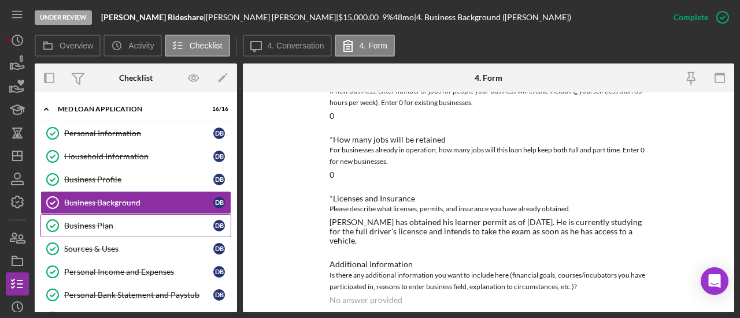
click at [139, 214] on link "Business Plan Business Plan D B" at bounding box center [135, 225] width 191 height 23
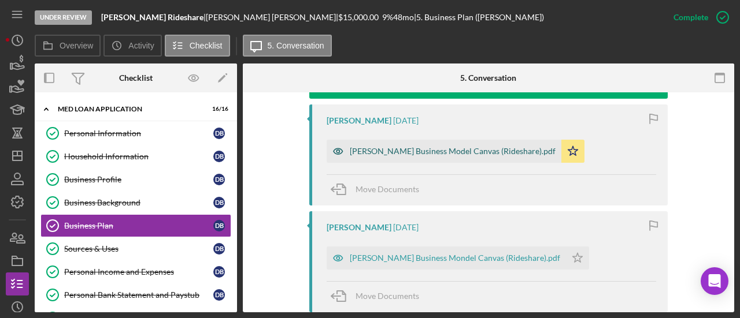
click at [451, 151] on div "[PERSON_NAME] Business Model Canvas (Rideshare).pdf" at bounding box center [453, 151] width 206 height 9
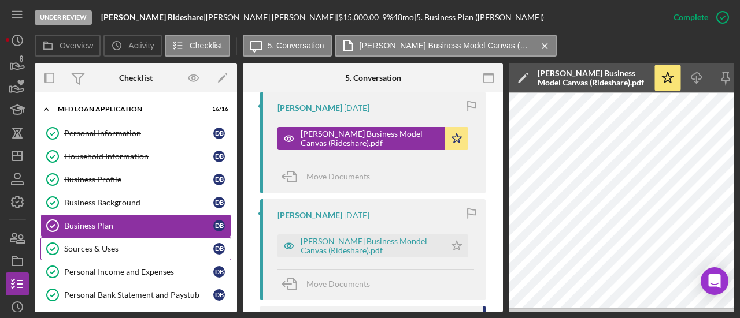
click at [144, 244] on div "Sources & Uses" at bounding box center [138, 248] width 149 height 9
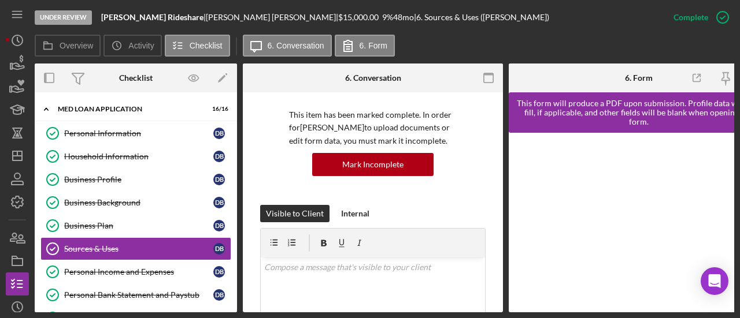
scroll to position [96, 0]
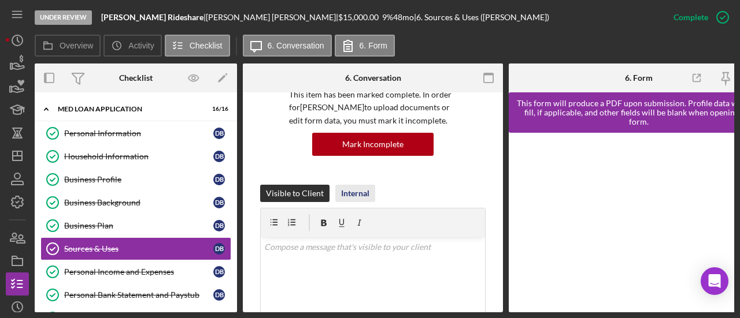
click at [361, 198] on div "Internal" at bounding box center [355, 193] width 28 height 17
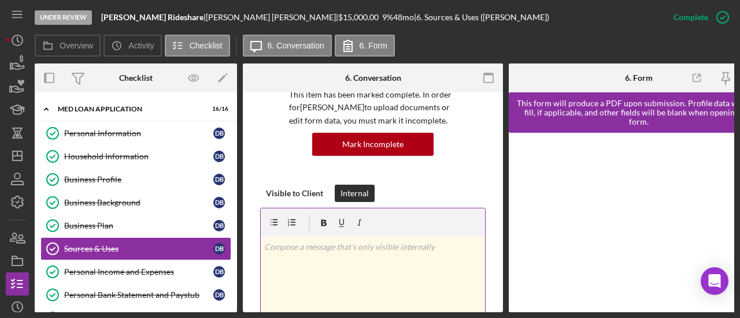
click at [312, 254] on p at bounding box center [373, 247] width 218 height 13
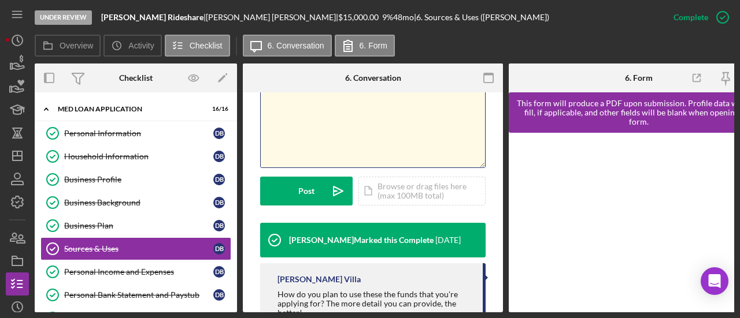
scroll to position [267, 0]
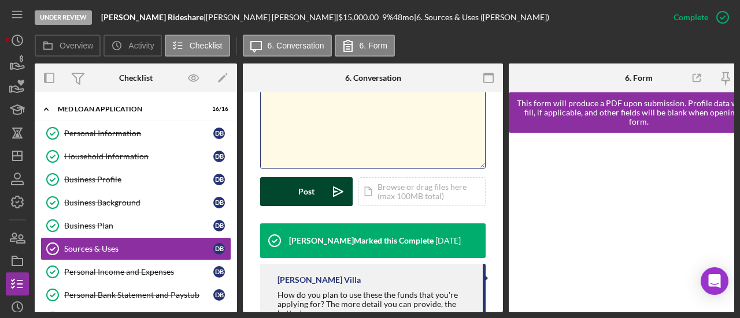
click at [310, 206] on div "Post" at bounding box center [306, 191] width 16 height 29
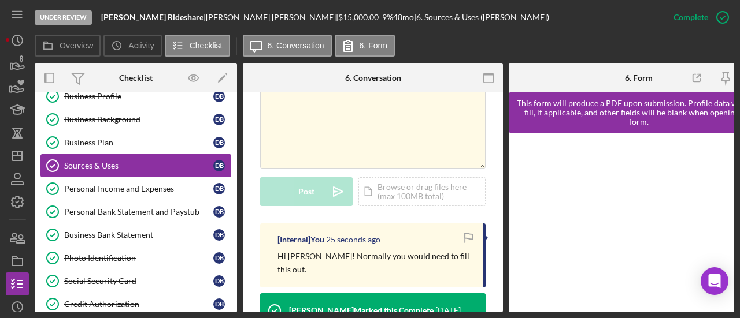
scroll to position [84, 0]
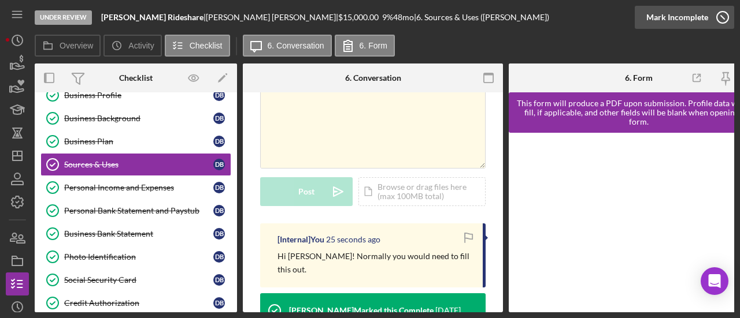
click at [676, 16] on div "Mark Incomplete" at bounding box center [677, 17] width 62 height 23
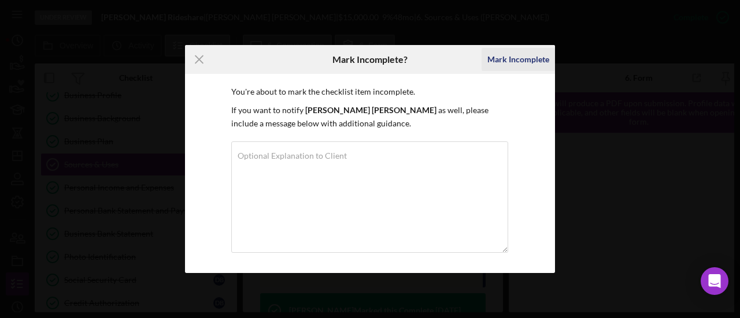
click at [511, 70] on div "Mark Incomplete" at bounding box center [517, 59] width 73 height 29
click at [519, 63] on div "Mark Incomplete" at bounding box center [518, 59] width 62 height 23
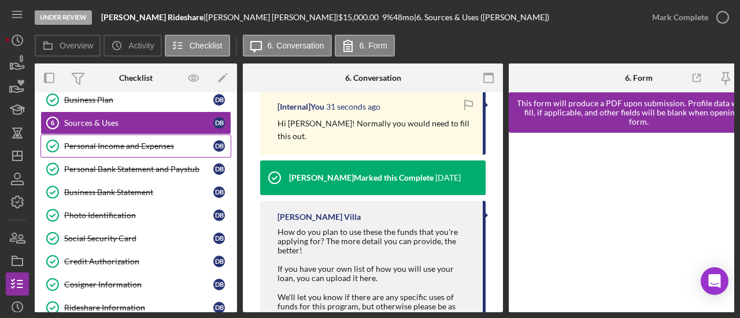
scroll to position [135, 0]
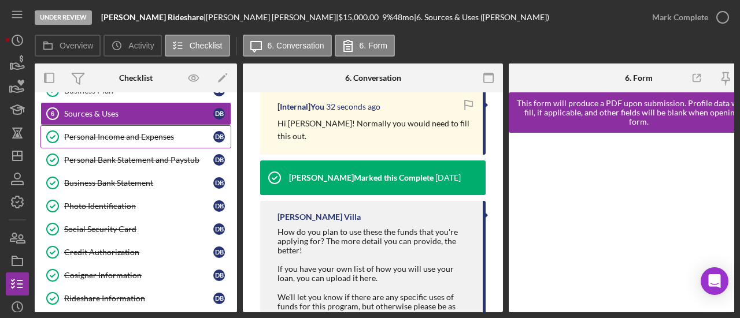
click at [112, 135] on div "Personal Income and Expenses" at bounding box center [138, 136] width 149 height 9
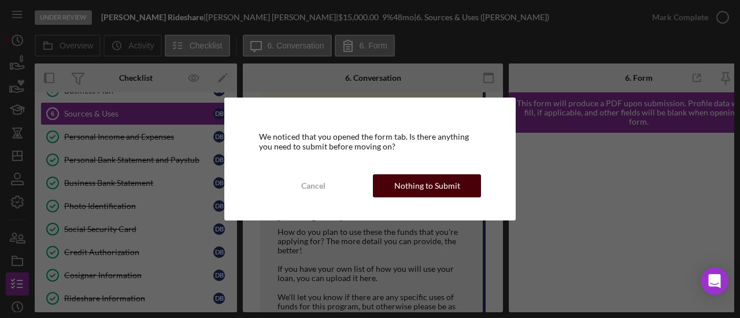
click at [424, 186] on div "Nothing to Submit" at bounding box center [427, 185] width 66 height 23
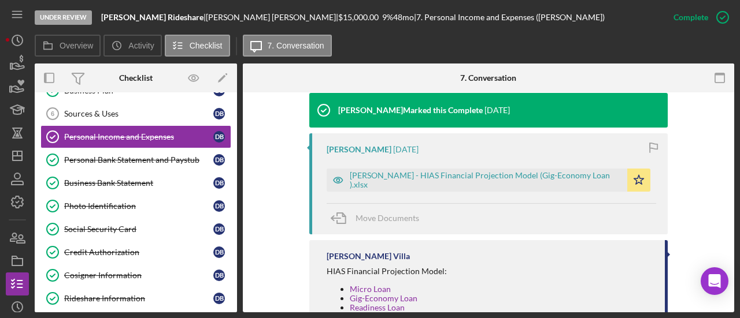
scroll to position [493, 0]
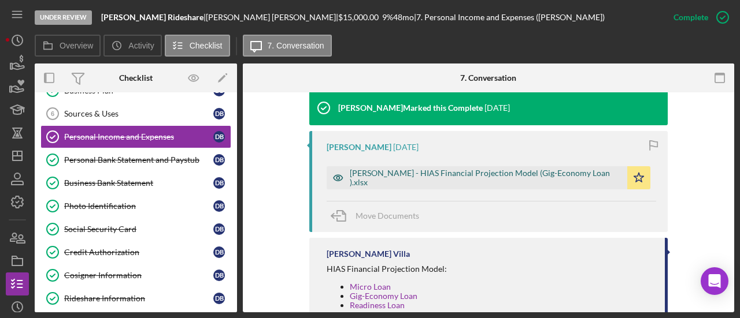
click at [451, 182] on div "[PERSON_NAME] - HIAS Financial Projection Model (Gig-Economy Loan ).xlsx" at bounding box center [476, 177] width 300 height 23
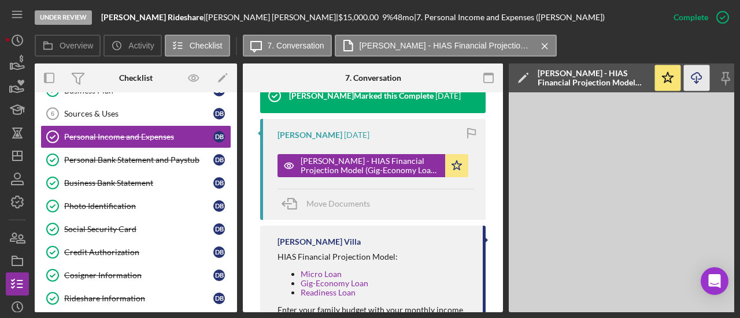
click at [700, 80] on icon "Icon/Download" at bounding box center [697, 78] width 26 height 26
click at [140, 155] on div "Personal Bank Statement and Paystub" at bounding box center [138, 159] width 149 height 9
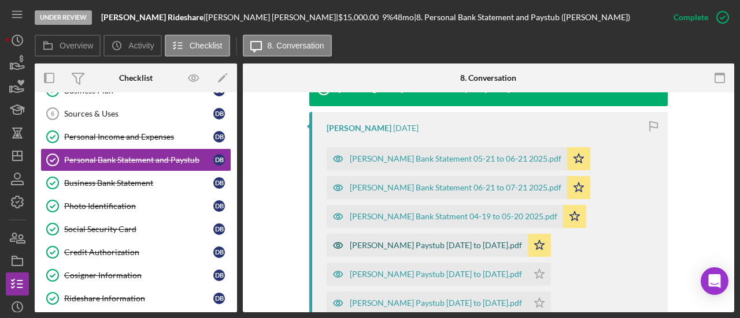
scroll to position [458, 0]
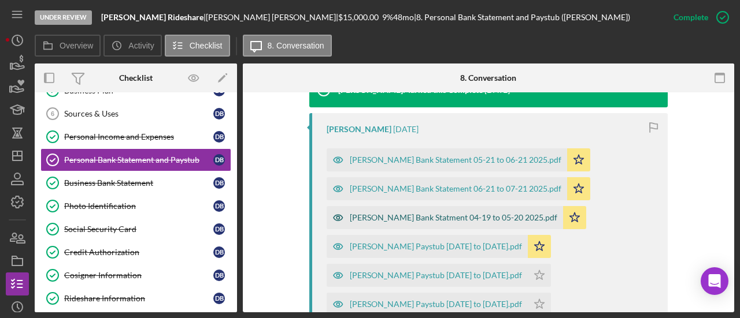
click at [490, 213] on div "[PERSON_NAME] Bank Statment 04-19 to 05-20 2025.pdf" at bounding box center [453, 217] width 207 height 9
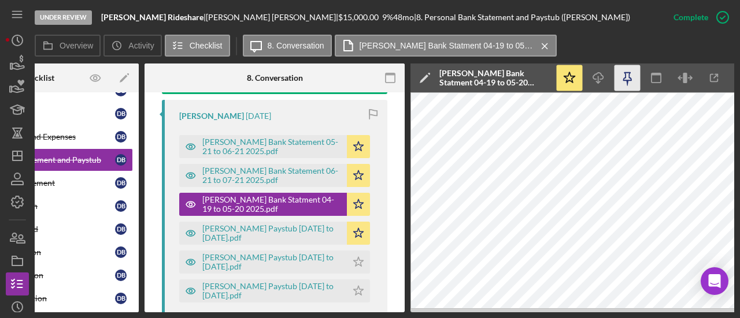
scroll to position [0, 99]
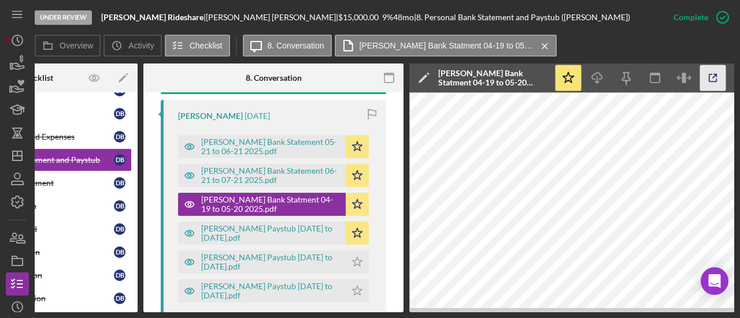
click at [710, 78] on icon "button" at bounding box center [713, 78] width 26 height 26
click at [296, 185] on div "[PERSON_NAME] Bank Statement 06-21 to 07-21 2025.pdf" at bounding box center [270, 175] width 139 height 18
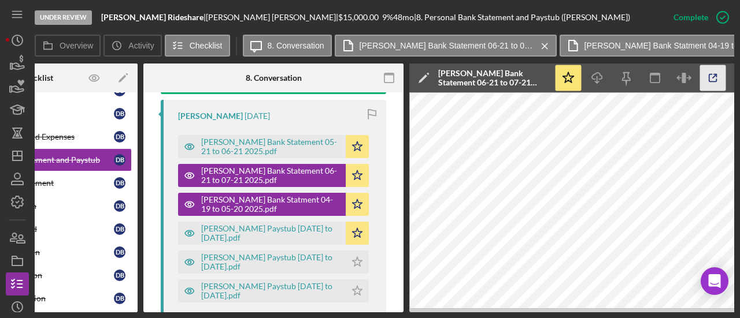
click at [707, 80] on icon "button" at bounding box center [713, 78] width 26 height 26
click at [309, 156] on div "[PERSON_NAME] Bank Statement 05-21 to 06-21 2025.pdf" at bounding box center [270, 147] width 139 height 18
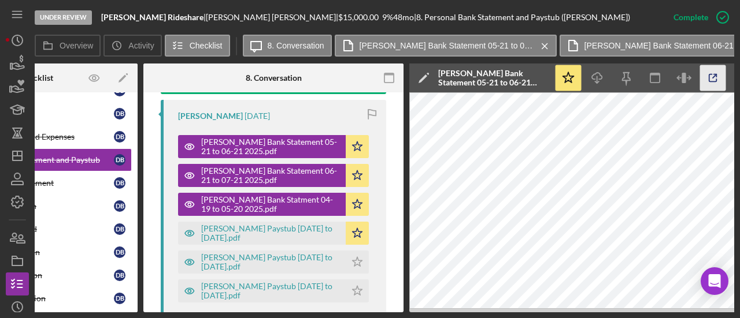
click at [713, 80] on icon "button" at bounding box center [713, 78] width 26 height 26
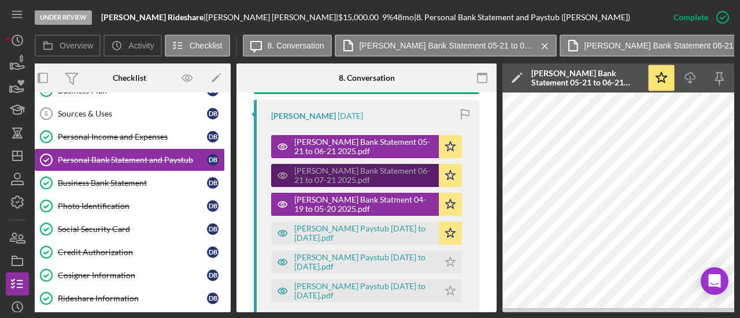
scroll to position [0, 0]
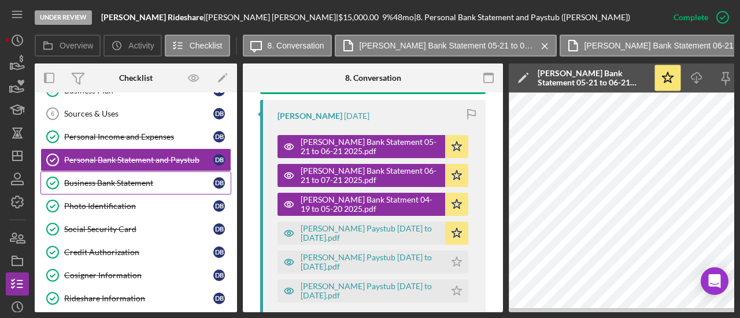
click at [128, 172] on link "Business Bank Statement Business Bank Statement D B" at bounding box center [135, 183] width 191 height 23
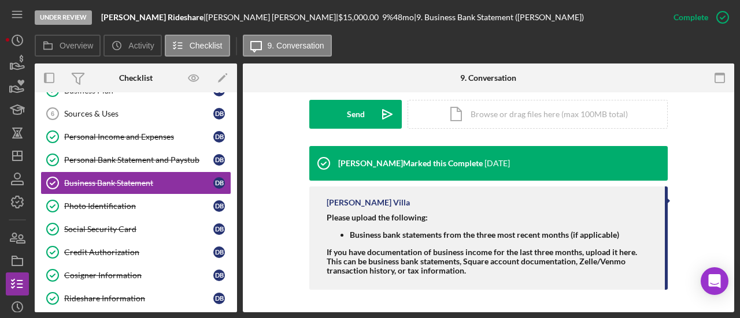
scroll to position [332, 0]
click at [132, 205] on div "Photo Identification" at bounding box center [138, 206] width 149 height 9
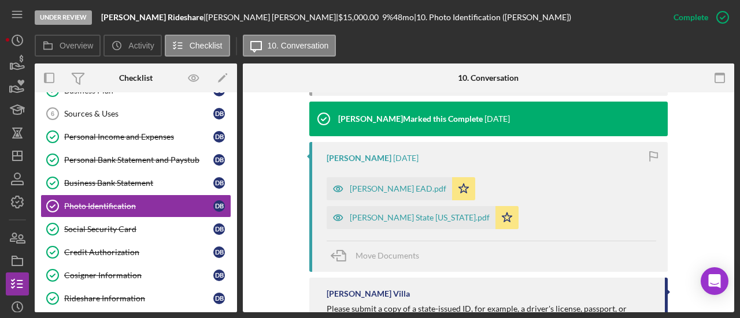
scroll to position [430, 0]
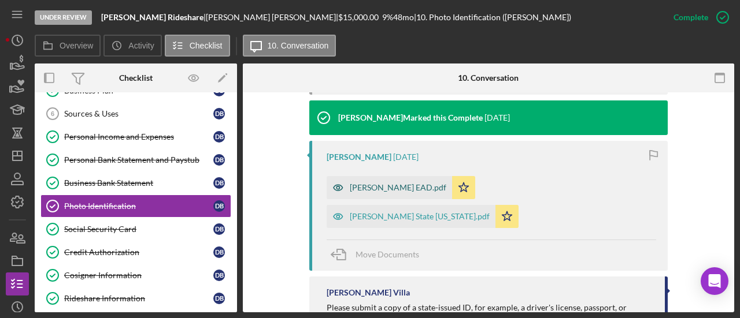
click at [396, 183] on div "[PERSON_NAME] EAD.pdf" at bounding box center [398, 187] width 96 height 9
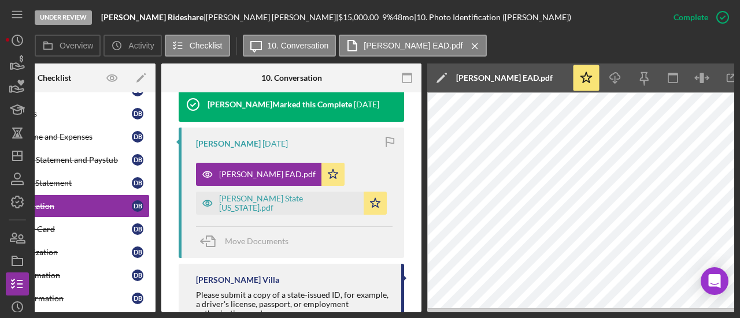
scroll to position [0, 121]
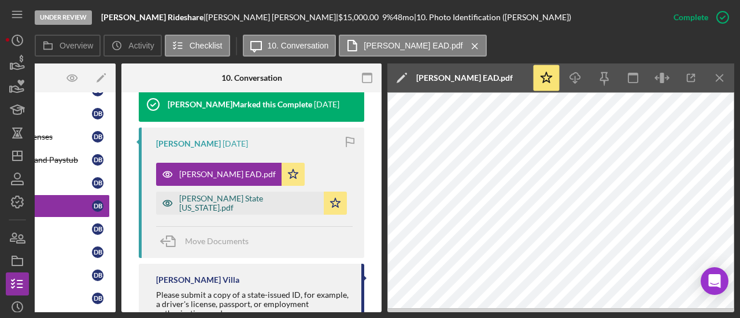
click at [225, 210] on div "[PERSON_NAME] State [US_STATE].pdf" at bounding box center [240, 203] width 168 height 23
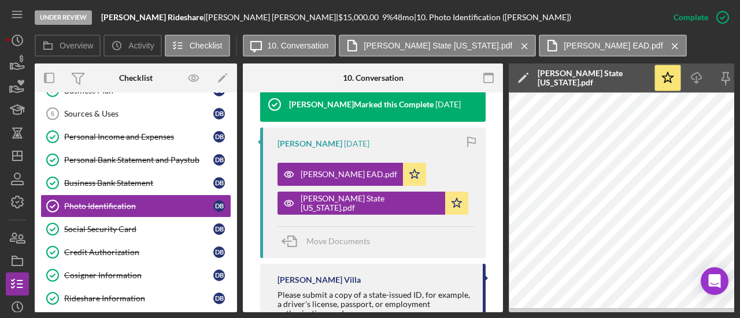
scroll to position [599, 0]
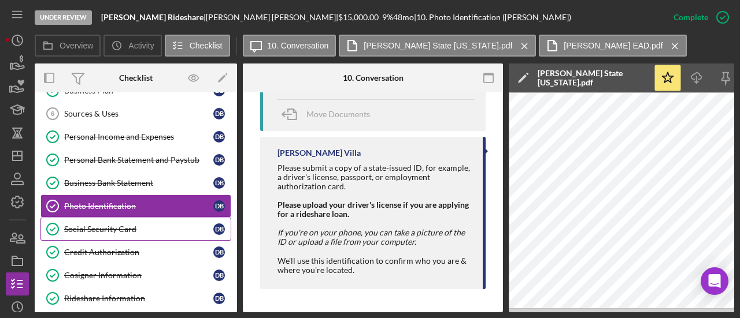
click at [126, 229] on div "Social Security Card" at bounding box center [138, 229] width 149 height 9
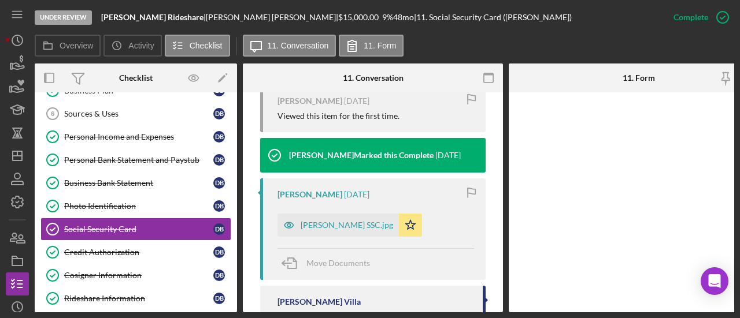
scroll to position [408, 0]
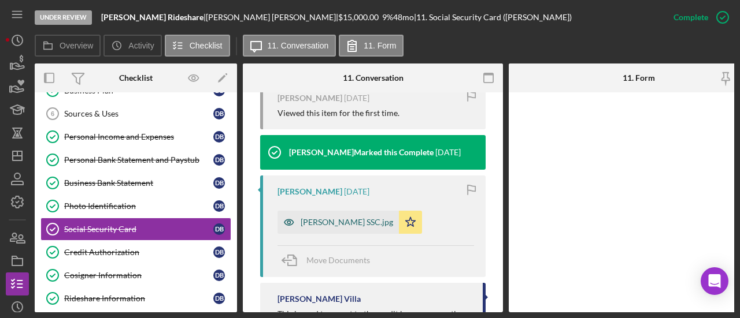
click at [352, 227] on div "[PERSON_NAME] SSC.jpg" at bounding box center [346, 222] width 92 height 9
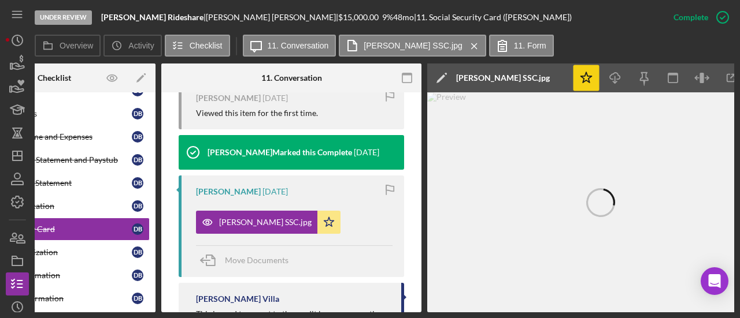
scroll to position [0, 95]
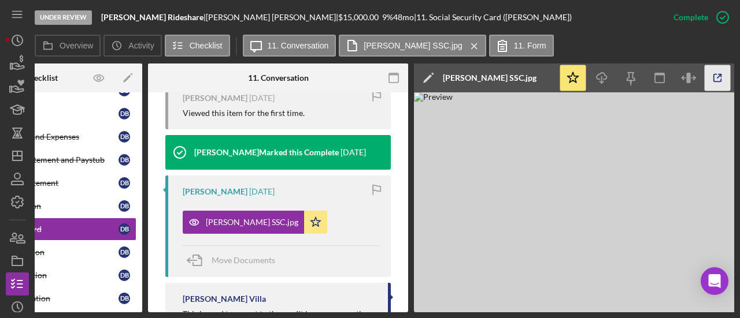
click at [721, 69] on icon "button" at bounding box center [717, 78] width 26 height 26
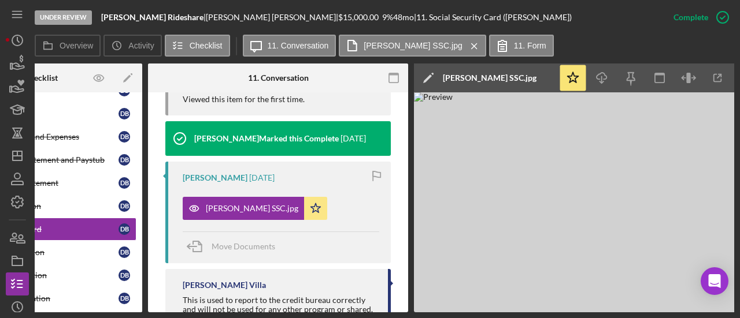
scroll to position [0, 0]
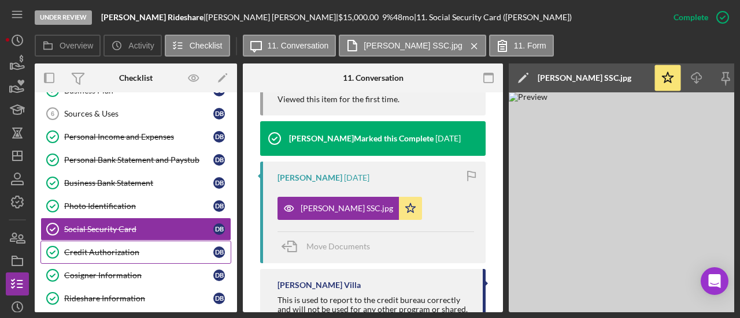
click at [132, 248] on div "Credit Authorization" at bounding box center [138, 252] width 149 height 9
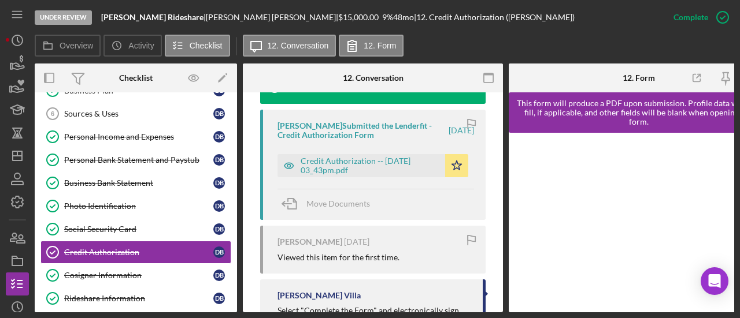
scroll to position [428, 0]
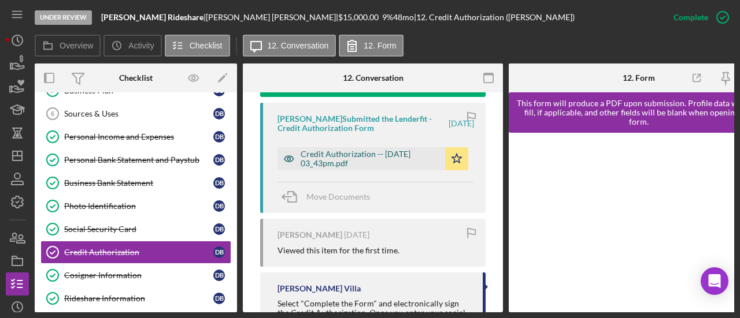
click at [336, 168] on div "Credit Authorization -- [DATE] 03_43pm.pdf" at bounding box center [369, 159] width 139 height 18
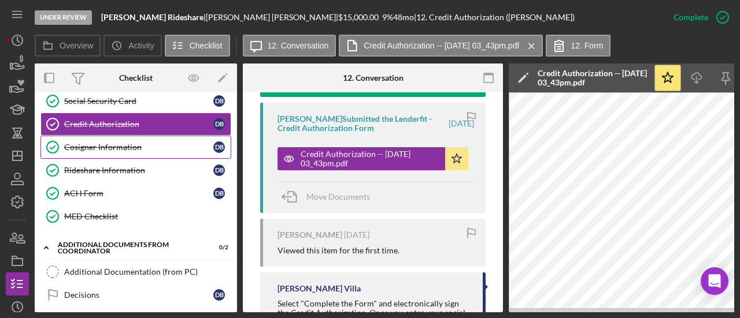
scroll to position [266, 0]
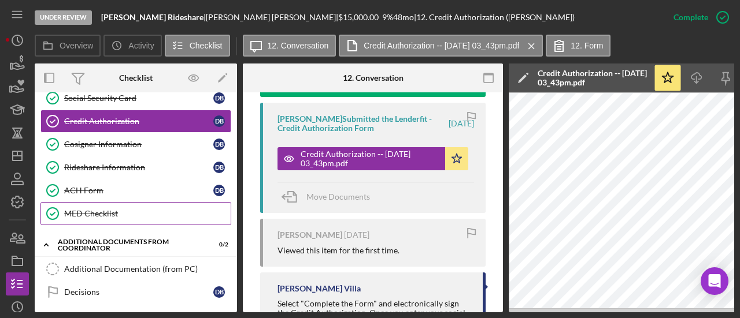
click at [150, 209] on div "MED Checklist" at bounding box center [147, 213] width 166 height 9
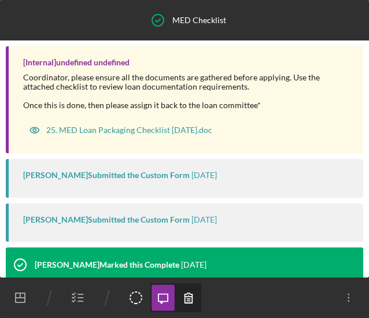
scroll to position [169, 0]
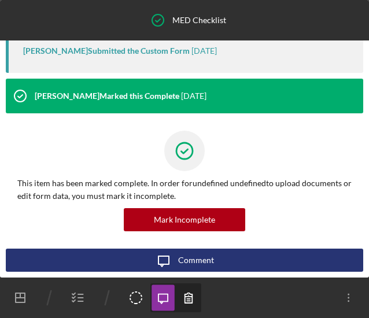
click at [195, 302] on icon "button" at bounding box center [189, 298] width 26 height 26
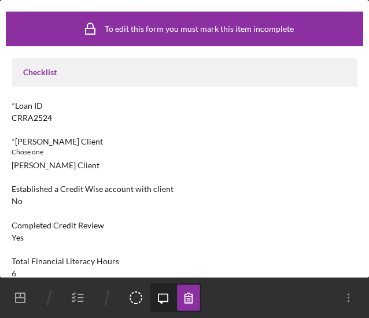
scroll to position [166, 0]
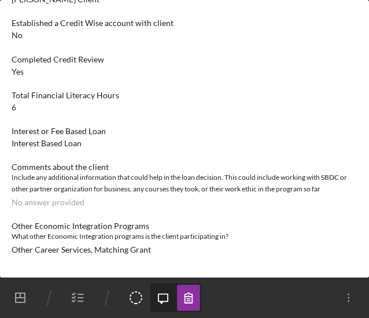
click at [89, 296] on icon "button" at bounding box center [78, 297] width 29 height 29
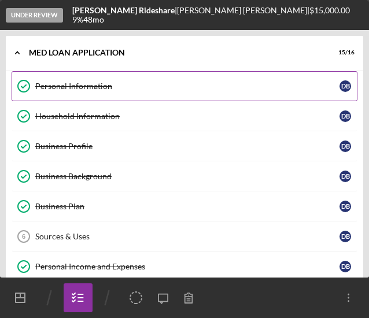
click at [113, 78] on link "Personal Information Personal Information D B" at bounding box center [185, 86] width 346 height 30
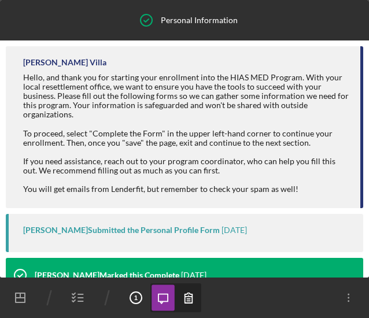
scroll to position [224, 0]
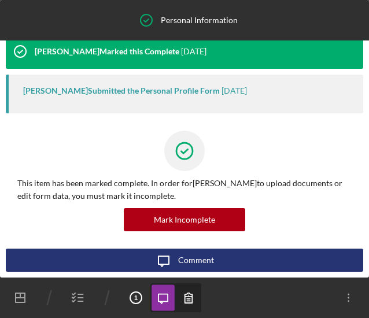
click at [180, 293] on icon "button" at bounding box center [189, 298] width 26 height 26
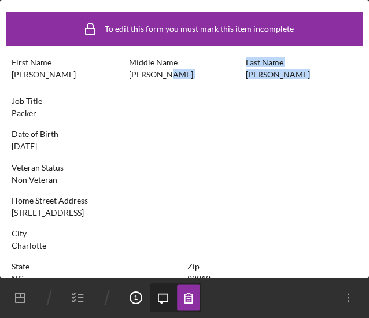
drag, startPoint x: 295, startPoint y: 72, endPoint x: 214, endPoint y: 85, distance: 81.9
click at [214, 85] on div "First Name [PERSON_NAME] Middle Name [PERSON_NAME] Last Name [PERSON_NAME]" at bounding box center [185, 74] width 346 height 33
click at [236, 79] on div "First Name [PERSON_NAME] Middle Name [PERSON_NAME] Last Name [PERSON_NAME]" at bounding box center [185, 74] width 346 height 33
drag, startPoint x: 237, startPoint y: 77, endPoint x: 300, endPoint y: 77, distance: 63.0
click at [300, 77] on div "First Name [PERSON_NAME] Middle Name [PERSON_NAME] Last Name [PERSON_NAME]" at bounding box center [185, 74] width 346 height 33
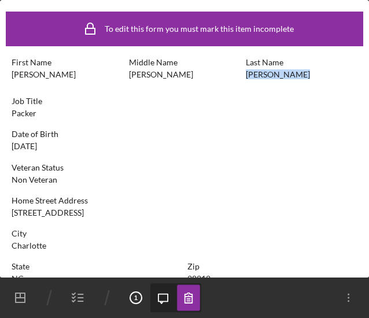
copy div "[PERSON_NAME]"
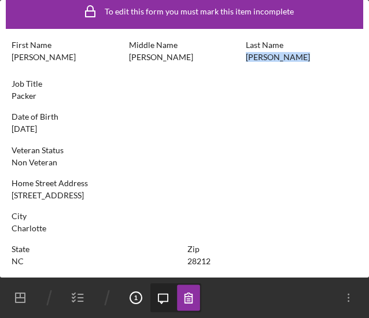
drag, startPoint x: 89, startPoint y: 196, endPoint x: 10, endPoint y: 198, distance: 79.2
click at [10, 198] on div "To edit this form you must mark this item incomplete First Name [PERSON_NAME] M…" at bounding box center [184, 255] width 369 height 545
copy div "[STREET_ADDRESS]"
click at [81, 295] on icon "button" at bounding box center [78, 297] width 29 height 29
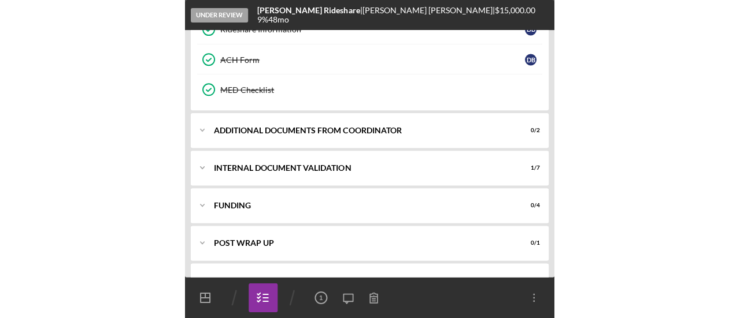
scroll to position [448, 0]
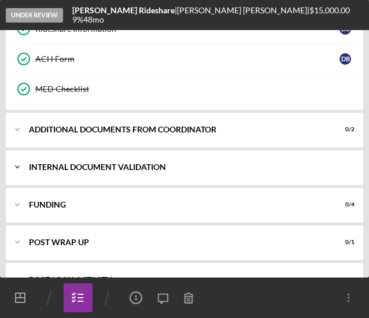
click at [109, 164] on div "Internal Document Validation" at bounding box center [189, 167] width 320 height 7
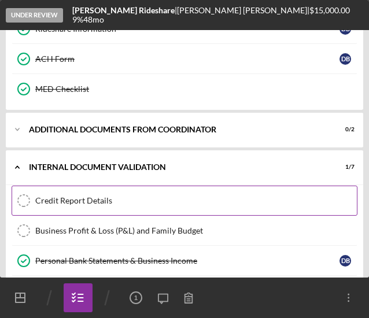
click at [64, 196] on div "Credit Report Details" at bounding box center [195, 200] width 321 height 9
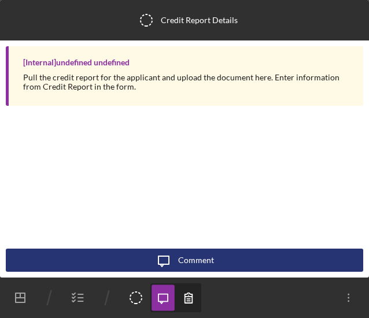
click at [192, 293] on icon "button" at bounding box center [189, 298] width 26 height 26
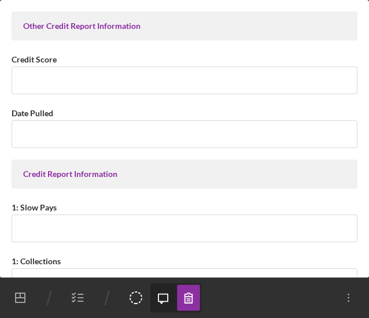
click at [163, 299] on icon "Icon/Message" at bounding box center [163, 298] width 26 height 26
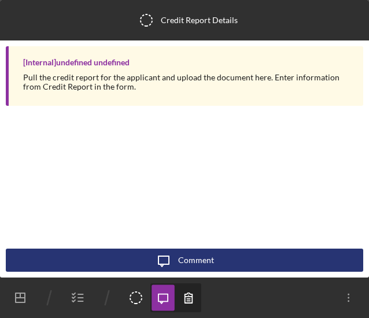
click at [182, 256] on div "Comment" at bounding box center [196, 259] width 36 height 23
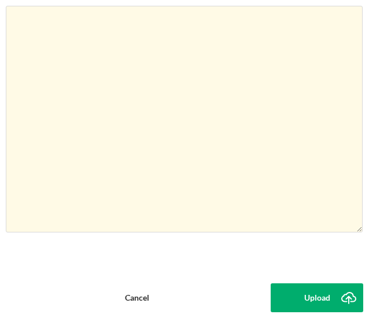
drag, startPoint x: 285, startPoint y: 303, endPoint x: 274, endPoint y: 300, distance: 11.9
click at [274, 300] on button "Upload Icon/Upload" at bounding box center [316, 297] width 92 height 29
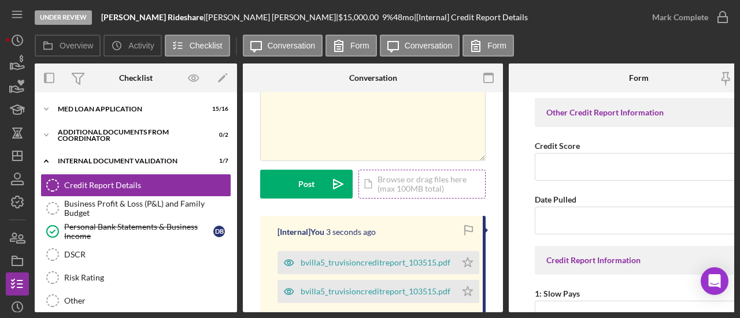
scroll to position [182, 0]
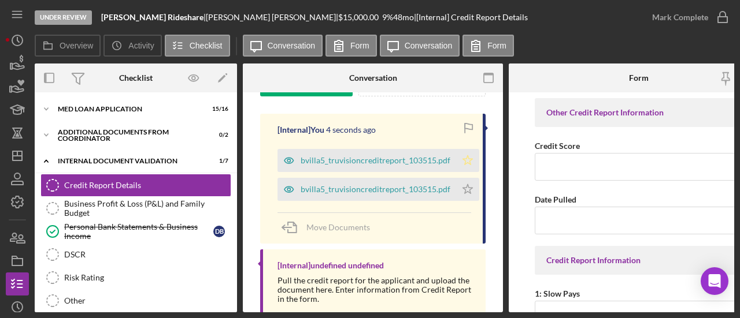
click at [467, 161] on polygon "button" at bounding box center [468, 159] width 10 height 9
click at [597, 173] on input "Credit Score" at bounding box center [638, 167] width 208 height 28
type input "0"
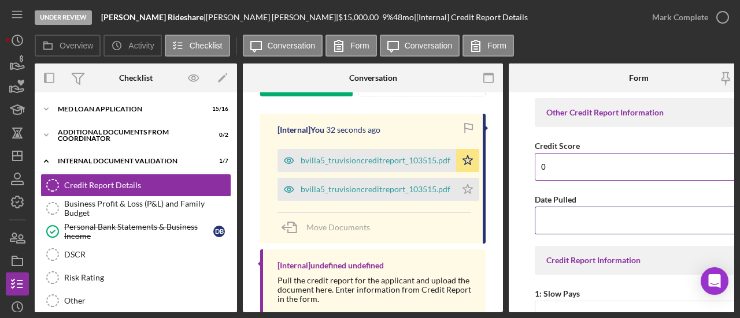
scroll to position [0, 5]
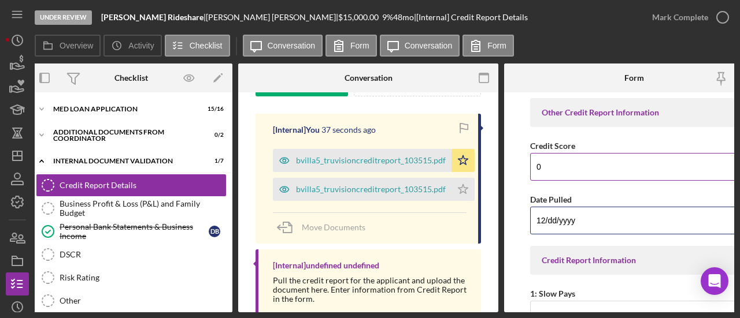
type input "1m/dd/yyyy"
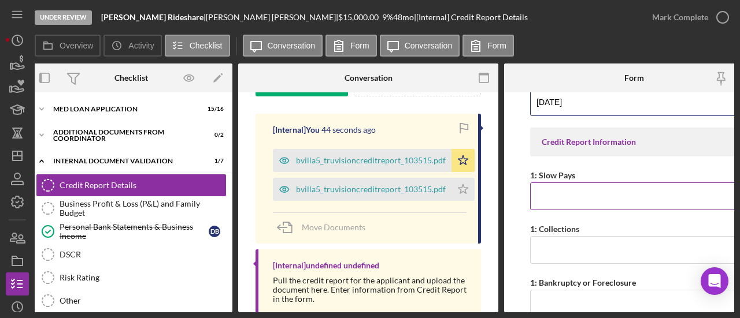
scroll to position [119, 0]
type input "[DATE]"
click at [569, 186] on input "1: Slow Pays" at bounding box center [634, 196] width 208 height 28
type input "0"
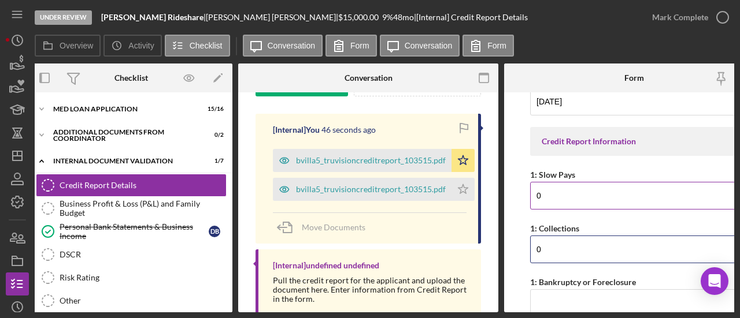
type input "0"
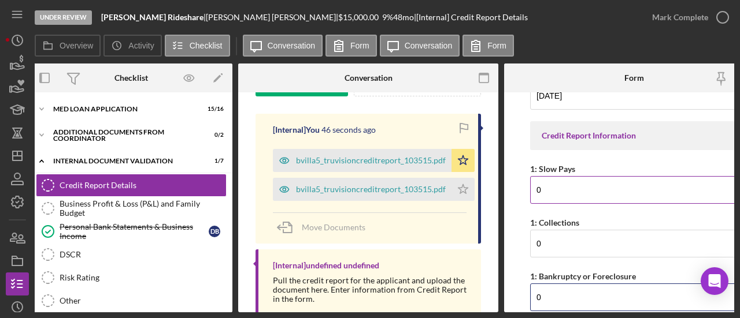
type input "0"
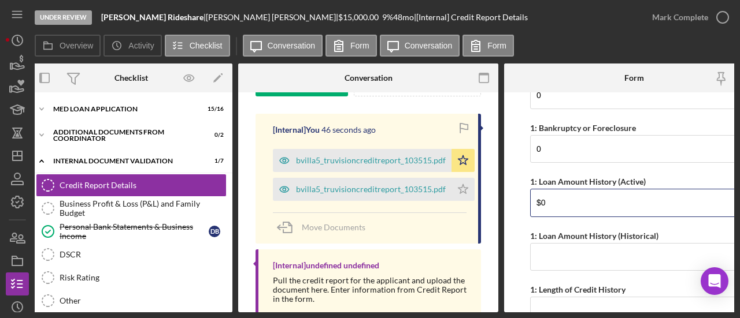
type input "$0"
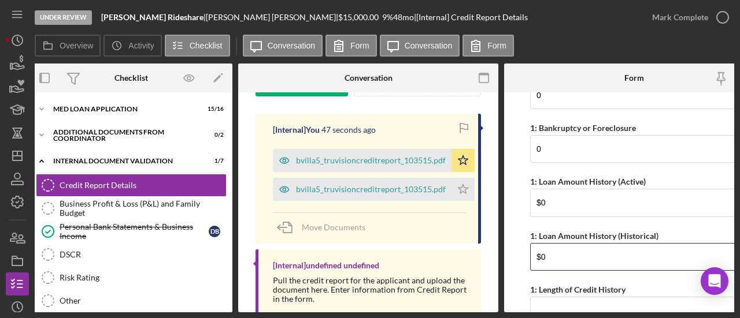
type input "$0"
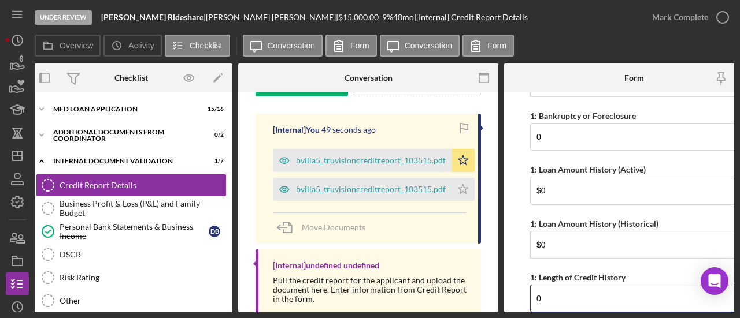
type input "0"
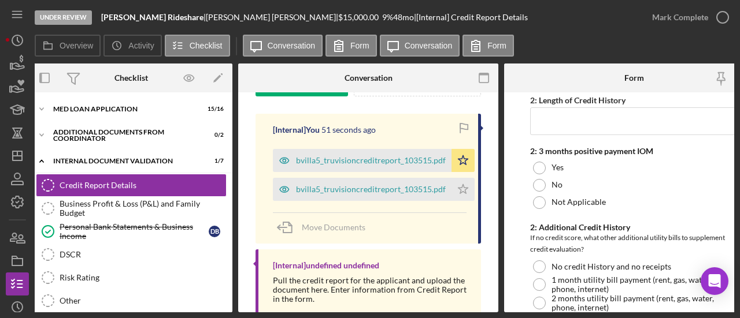
scroll to position [1189, 0]
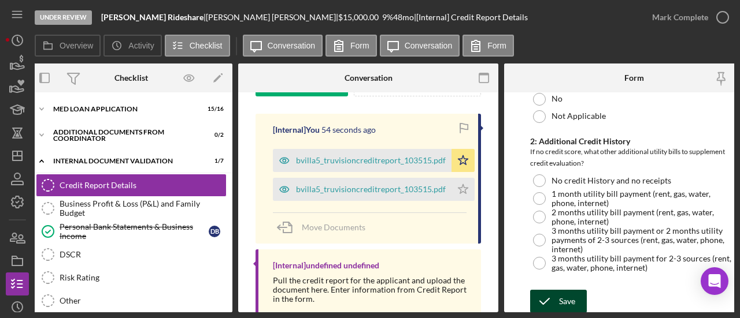
click at [565, 295] on div "Save" at bounding box center [567, 301] width 16 height 23
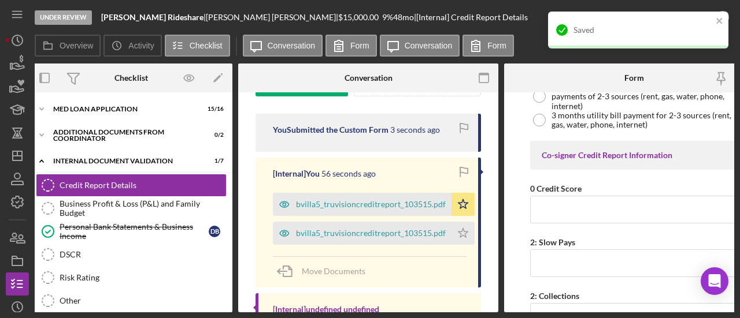
scroll to position [689, 0]
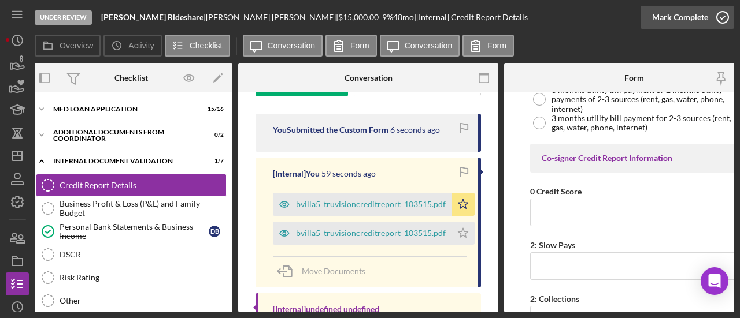
click at [698, 18] on div "Mark Complete" at bounding box center [680, 17] width 56 height 23
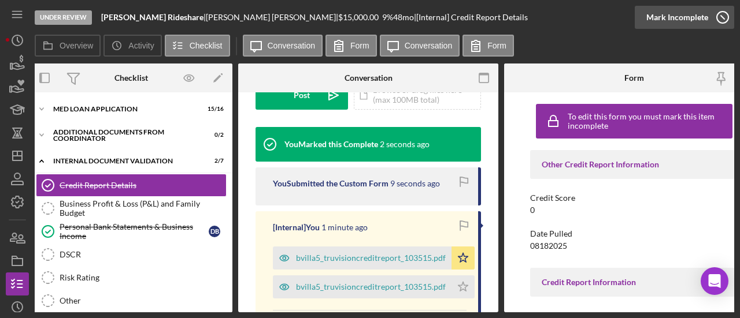
click at [703, 14] on div "Mark Incomplete" at bounding box center [677, 17] width 62 height 23
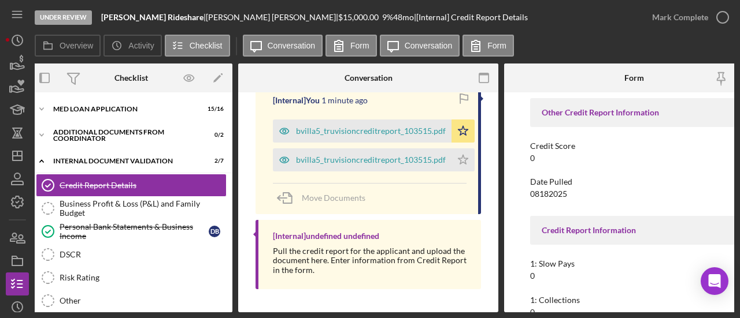
scroll to position [182, 0]
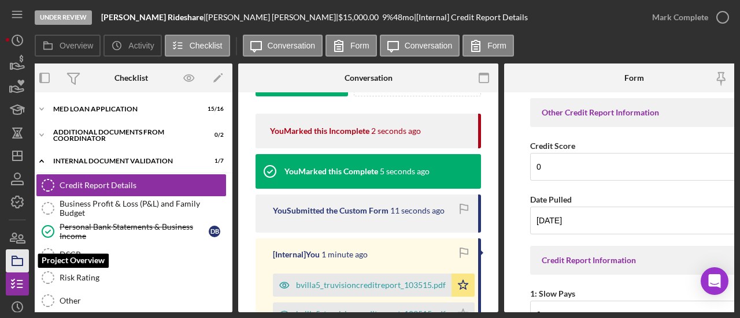
click at [16, 258] on icon "button" at bounding box center [17, 261] width 29 height 29
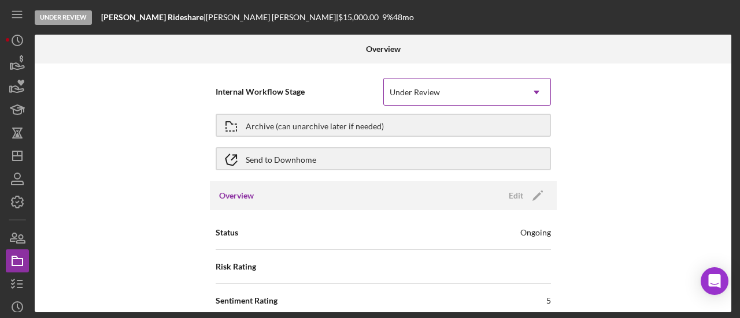
click at [465, 92] on div "Under Review" at bounding box center [453, 92] width 139 height 27
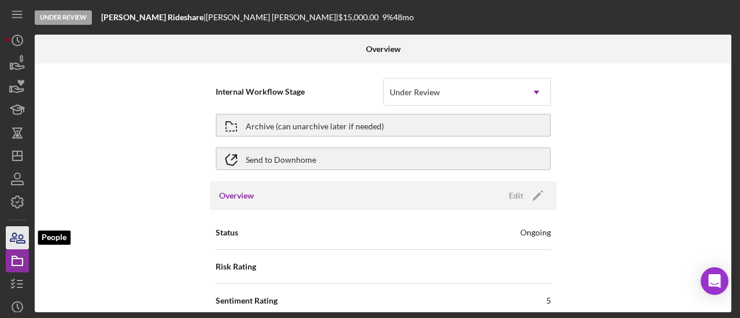
click at [21, 237] on icon "button" at bounding box center [17, 238] width 29 height 29
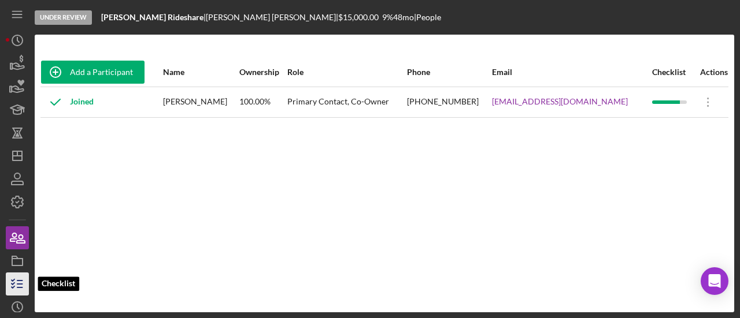
click at [20, 277] on icon "button" at bounding box center [17, 284] width 29 height 29
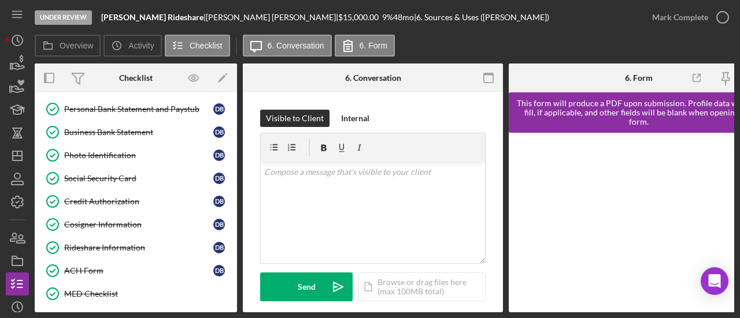
scroll to position [343, 0]
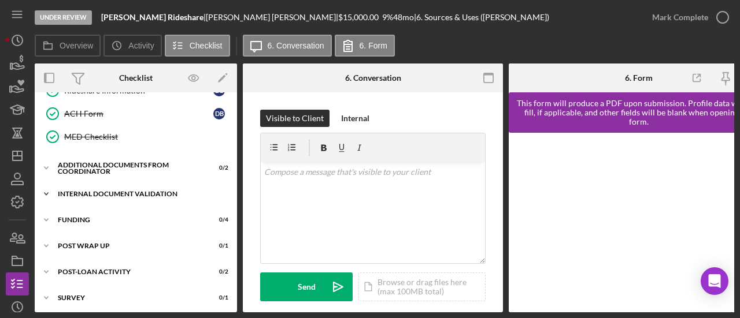
click at [114, 191] on div "Internal Document Validation" at bounding box center [140, 194] width 165 height 7
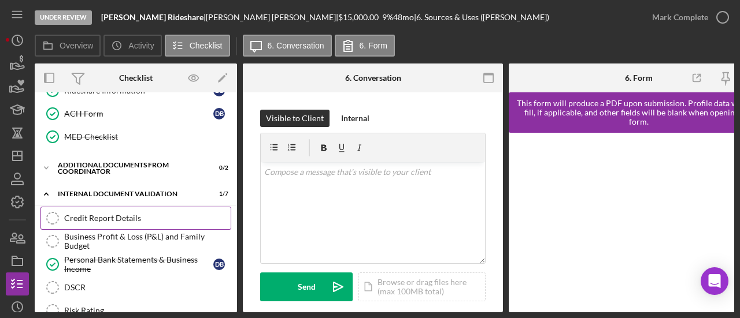
click at [127, 207] on link "Credit Report Details Credit Report Details" at bounding box center [135, 218] width 191 height 23
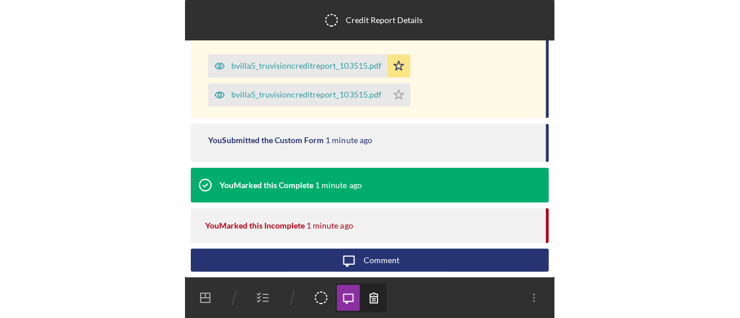
scroll to position [92, 0]
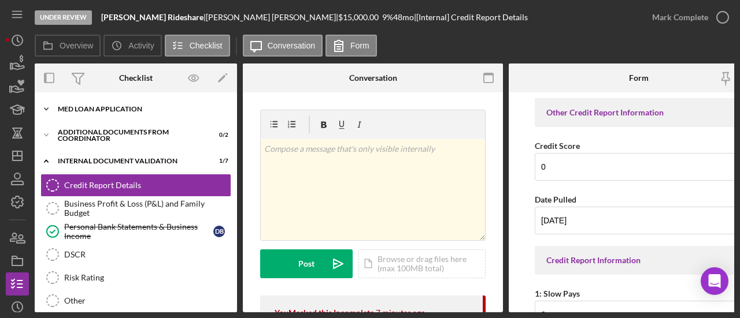
click at [134, 112] on div "MED Loan Application" at bounding box center [140, 109] width 165 height 7
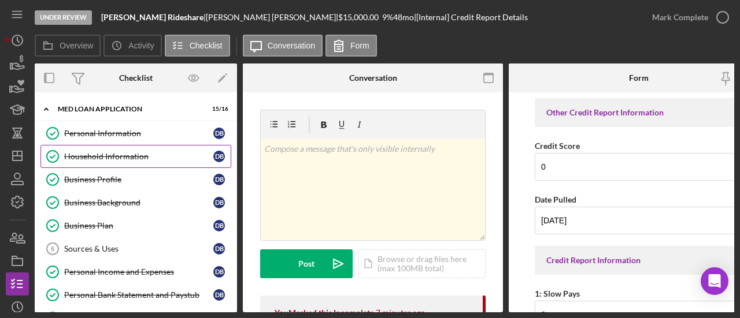
click at [142, 159] on div "Household Information" at bounding box center [138, 156] width 149 height 9
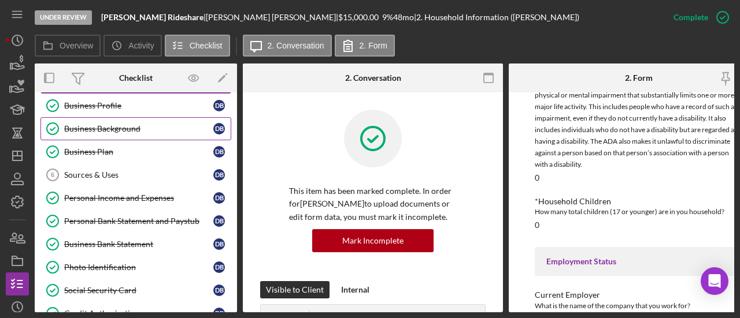
scroll to position [83, 0]
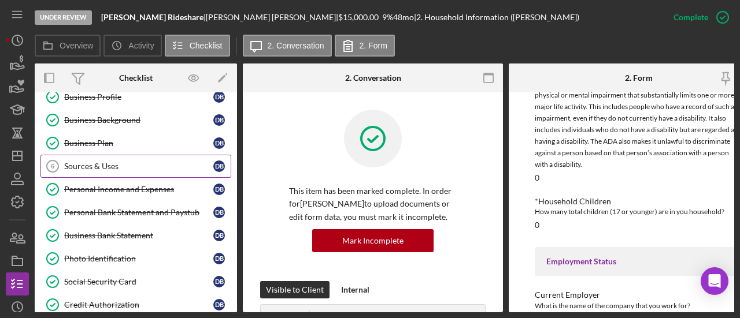
click at [103, 170] on link "Sources & Uses 6 Sources & Uses D B" at bounding box center [135, 166] width 191 height 23
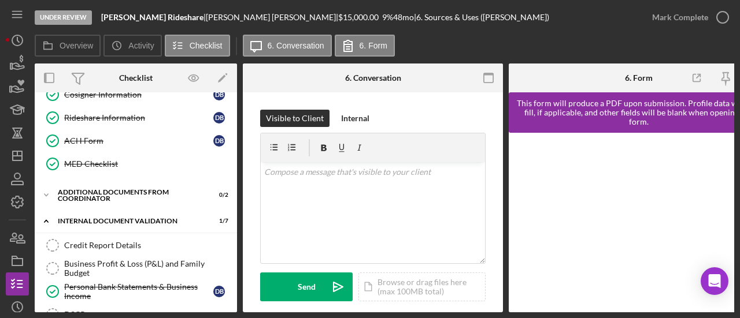
scroll to position [336, 0]
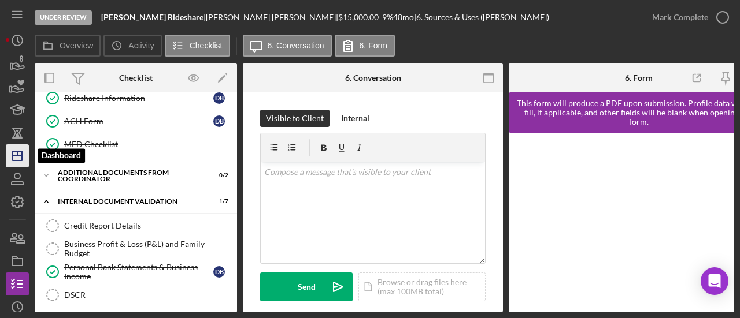
click at [18, 160] on polygon "button" at bounding box center [17, 155] width 9 height 9
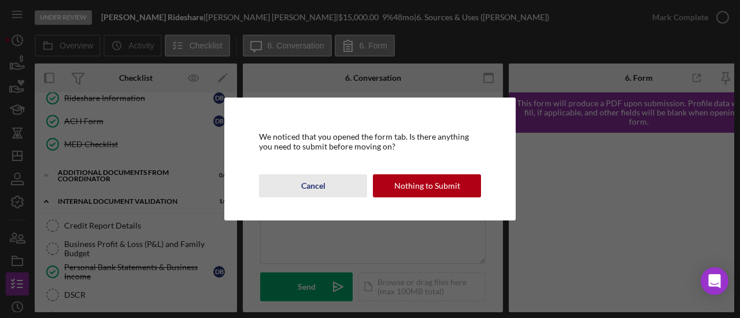
drag, startPoint x: 437, startPoint y: 185, endPoint x: 328, endPoint y: 183, distance: 109.2
click at [328, 183] on div "Cancel Nothing to Submit" at bounding box center [370, 185] width 222 height 23
click at [328, 183] on button "Cancel" at bounding box center [313, 185] width 108 height 23
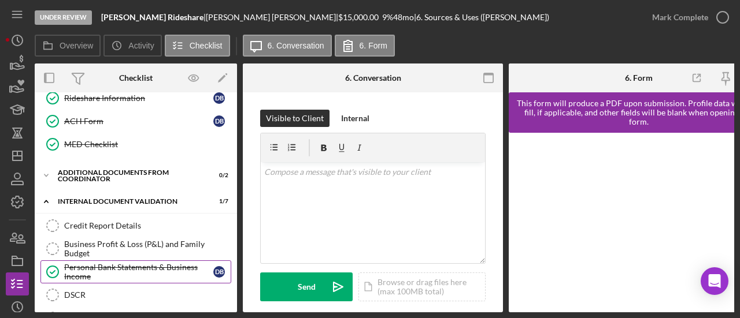
click at [157, 263] on div "Personal Bank Statements & Business Income" at bounding box center [138, 272] width 149 height 18
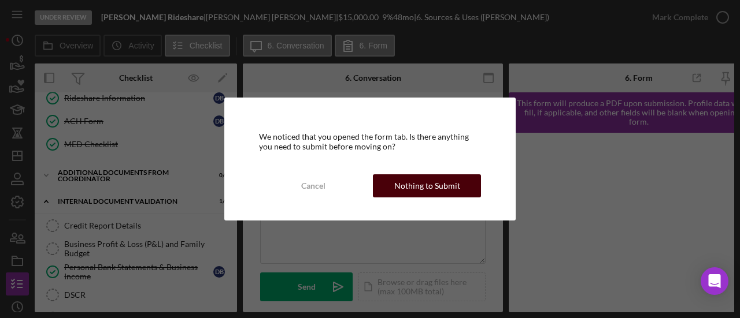
click at [451, 182] on div "Nothing to Submit" at bounding box center [427, 185] width 66 height 23
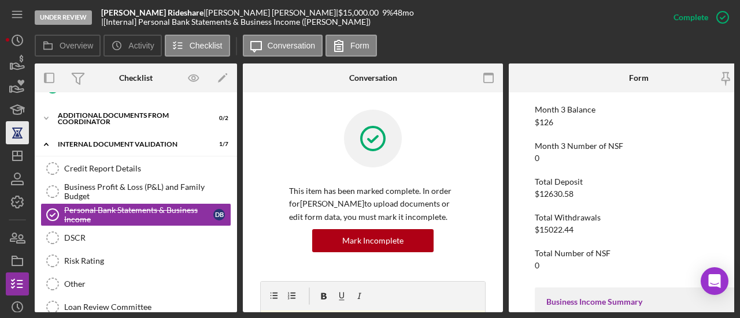
scroll to position [393, 0]
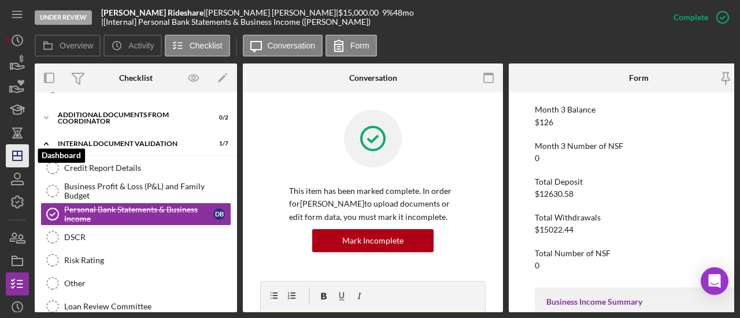
click at [14, 148] on icon "Icon/Dashboard" at bounding box center [17, 156] width 29 height 29
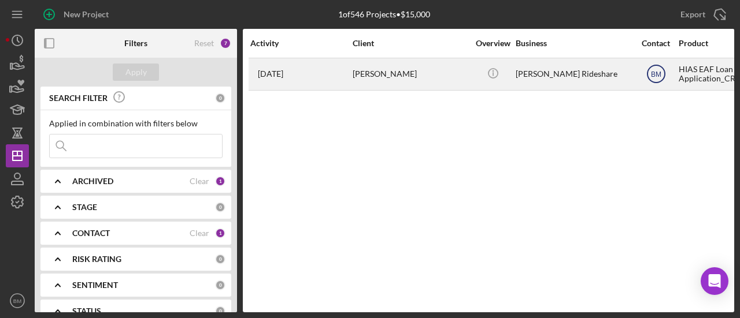
click at [662, 70] on icon "BM" at bounding box center [655, 74] width 29 height 29
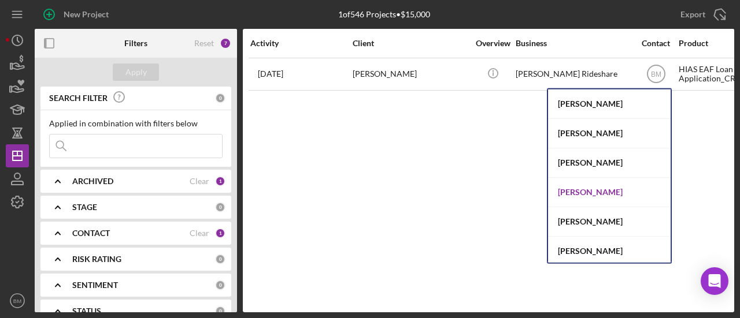
click at [574, 194] on div "[PERSON_NAME]" at bounding box center [609, 192] width 122 height 29
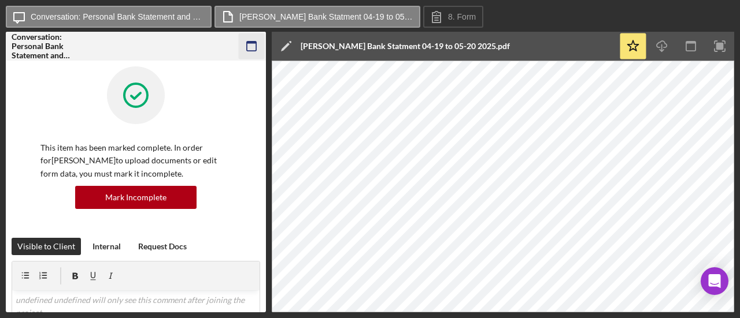
click at [259, 35] on icon "button" at bounding box center [252, 47] width 26 height 26
click at [252, 48] on icon "button" at bounding box center [252, 47] width 26 height 26
click at [252, 38] on icon "button" at bounding box center [252, 47] width 26 height 26
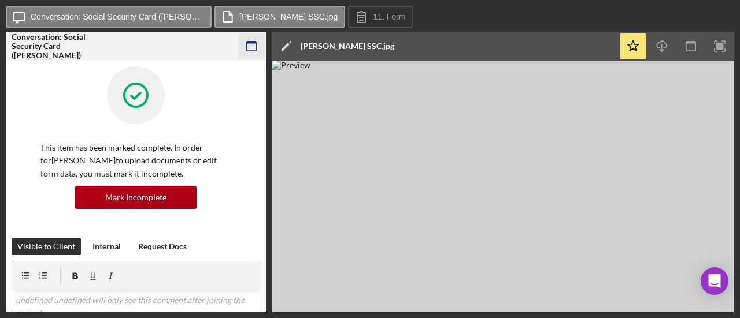
click at [250, 44] on icon "button" at bounding box center [252, 47] width 26 height 26
